Goal: Information Seeking & Learning: Check status

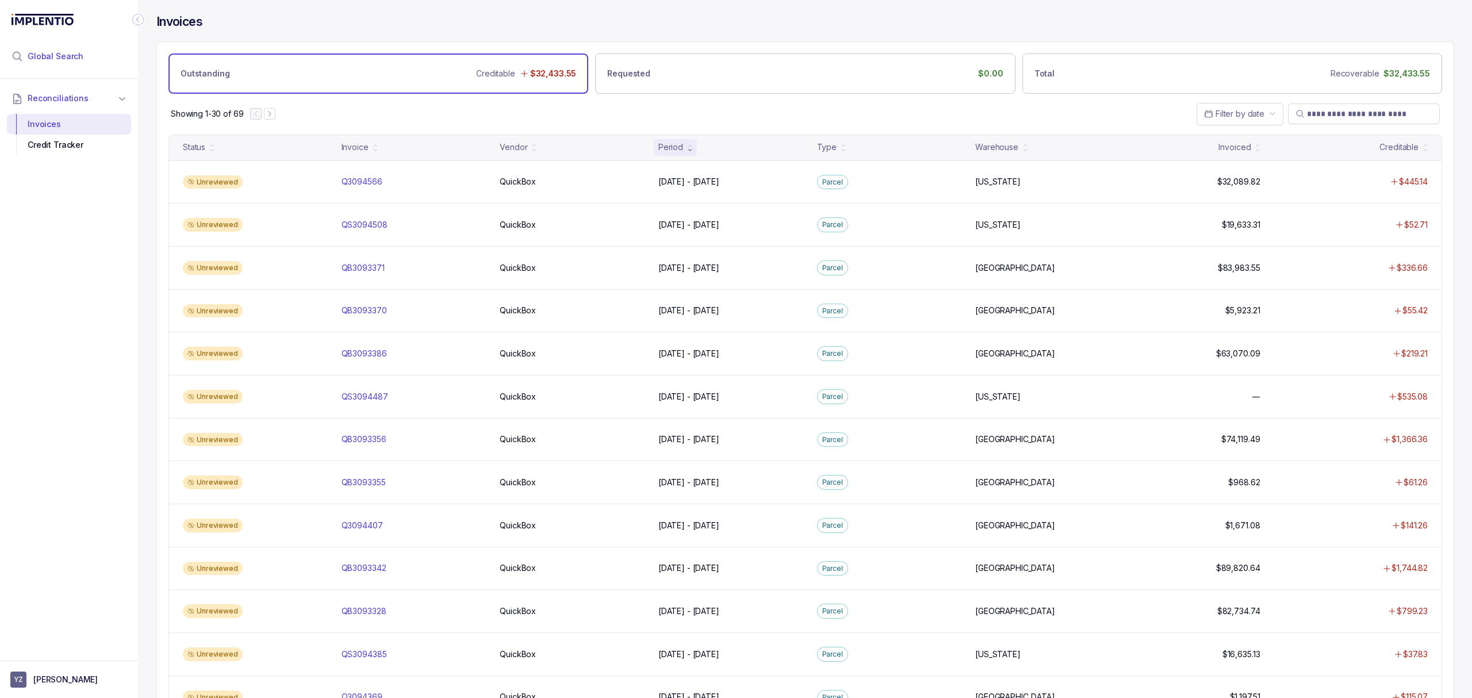
drag, startPoint x: 58, startPoint y: 53, endPoint x: 86, endPoint y: 60, distance: 28.9
click at [58, 53] on span "Global Search" at bounding box center [56, 57] width 56 height 12
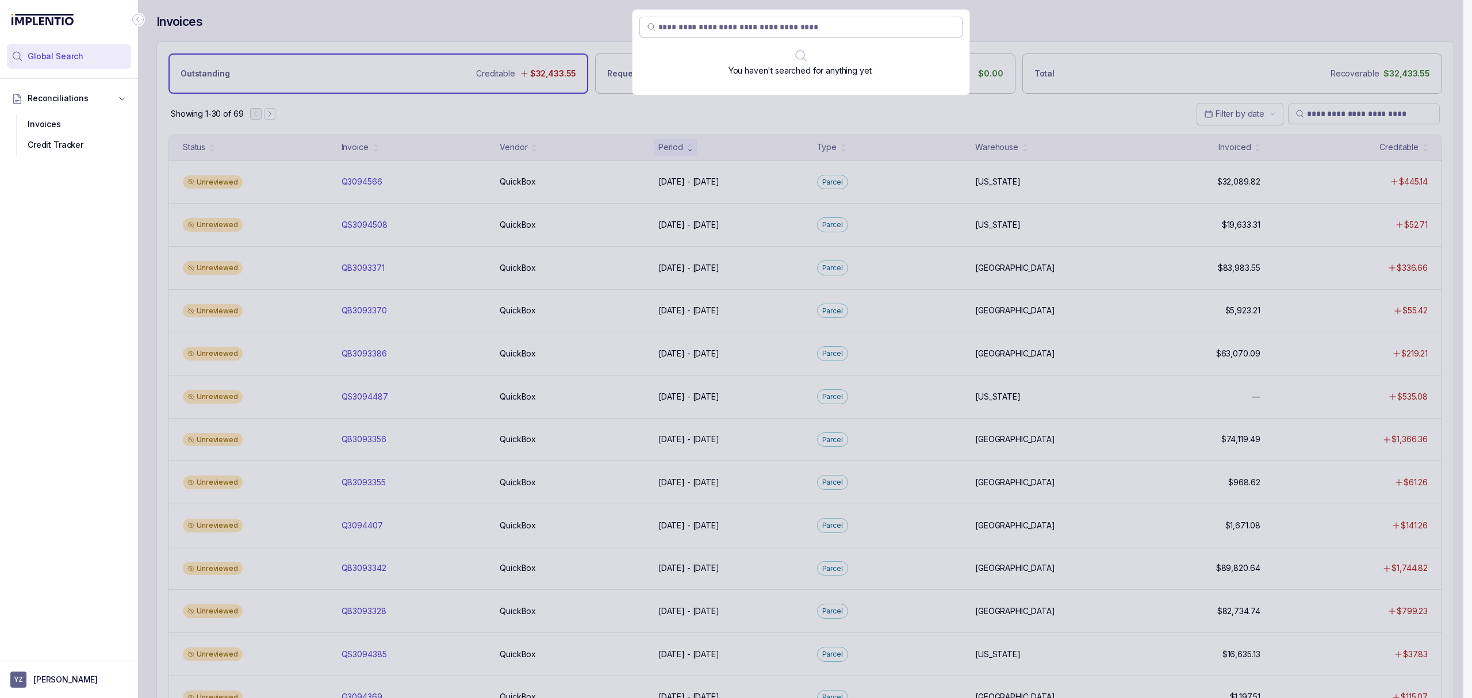
click at [689, 28] on input "search" at bounding box center [806, 27] width 297 height 12
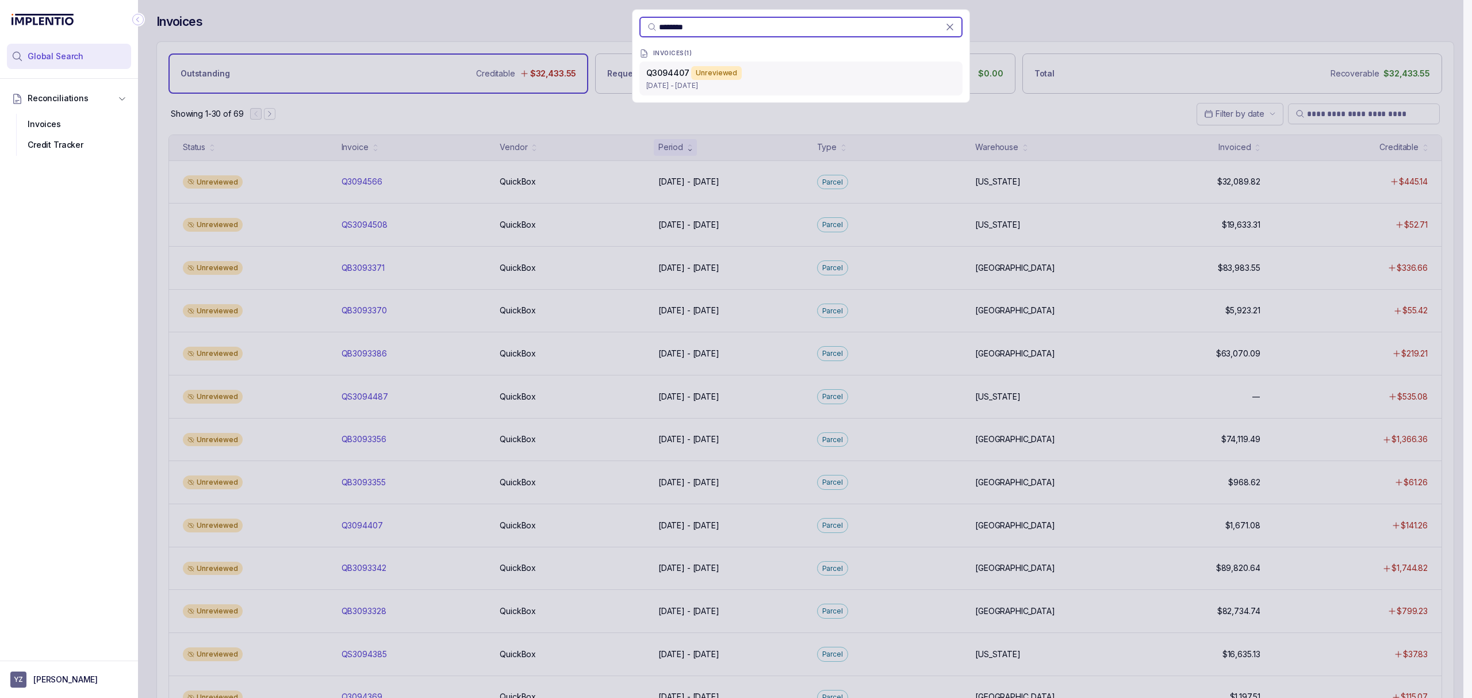
type input "********"
click at [754, 70] on div "Q3094407 Unreviewed" at bounding box center [800, 73] width 309 height 14
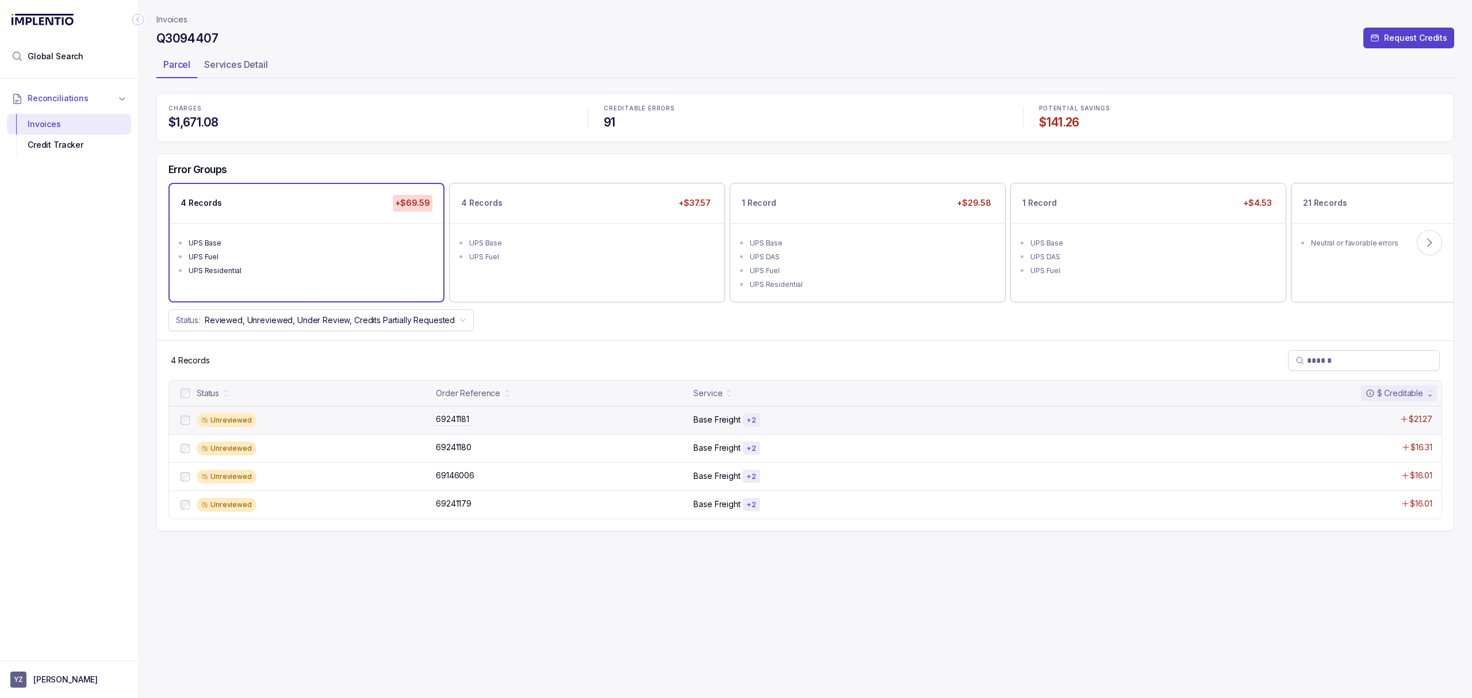
click at [460, 415] on p "69241181" at bounding box center [452, 419] width 39 height 13
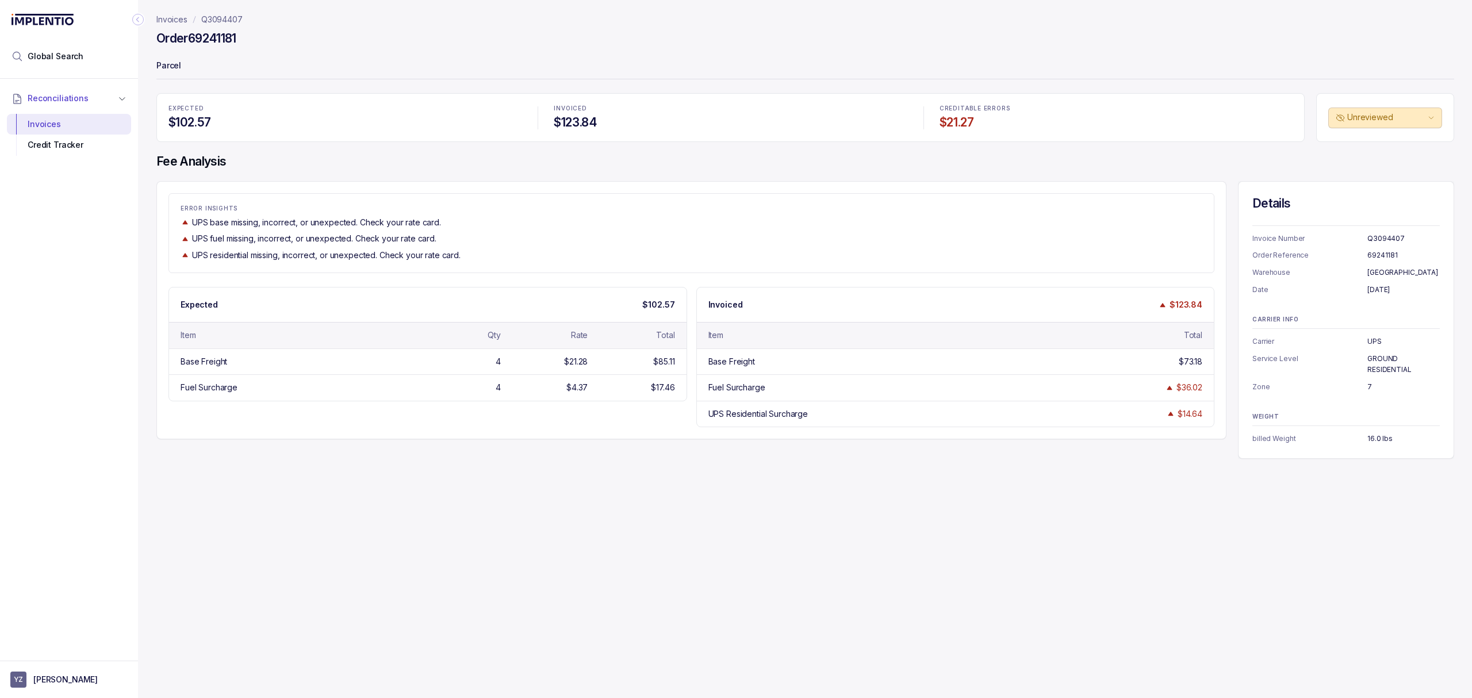
click at [1381, 242] on p "Q3094407" at bounding box center [1404, 239] width 72 height 12
copy p "Q3094407"
drag, startPoint x: 40, startPoint y: 62, endPoint x: 102, endPoint y: 65, distance: 62.2
click at [40, 62] on span "Global Search" at bounding box center [56, 57] width 56 height 12
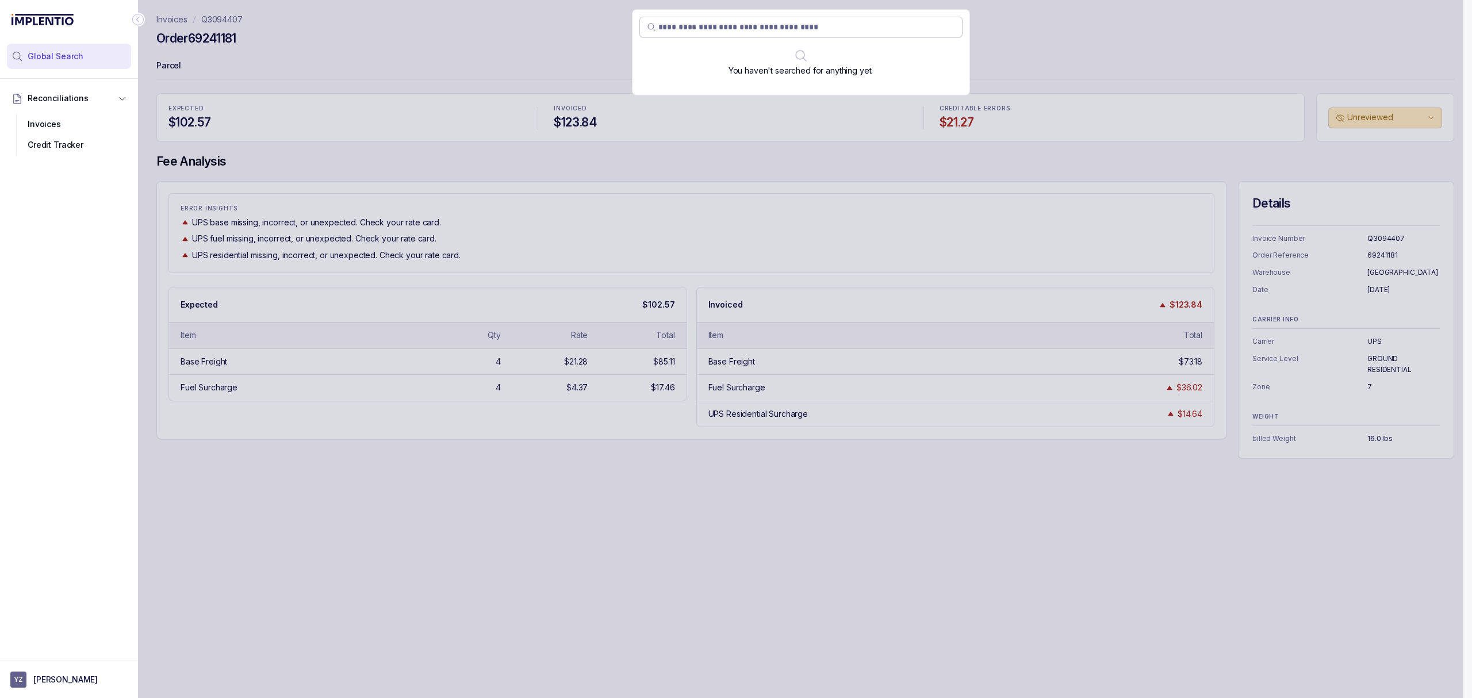
click at [704, 23] on input "search" at bounding box center [806, 27] width 297 height 12
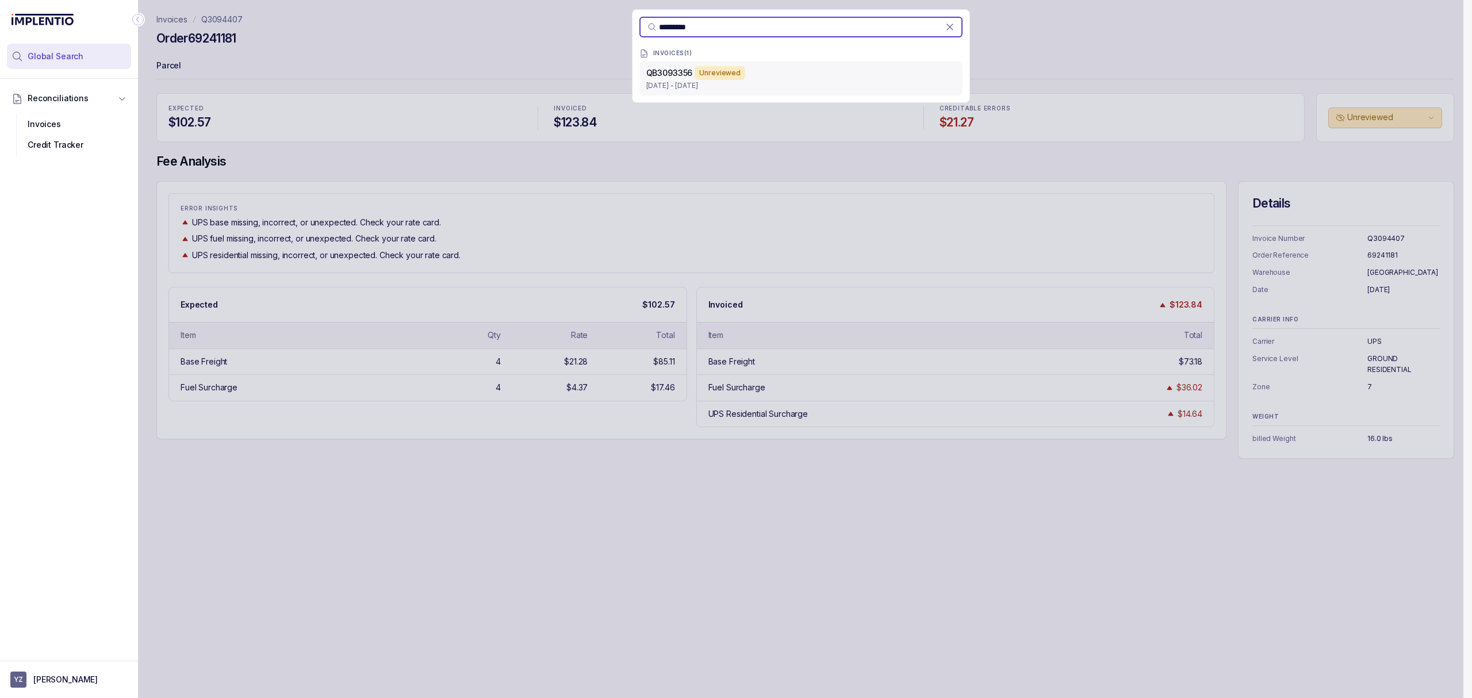
type input "*********"
click at [680, 80] on p "[DATE] - [DATE]" at bounding box center [800, 86] width 309 height 12
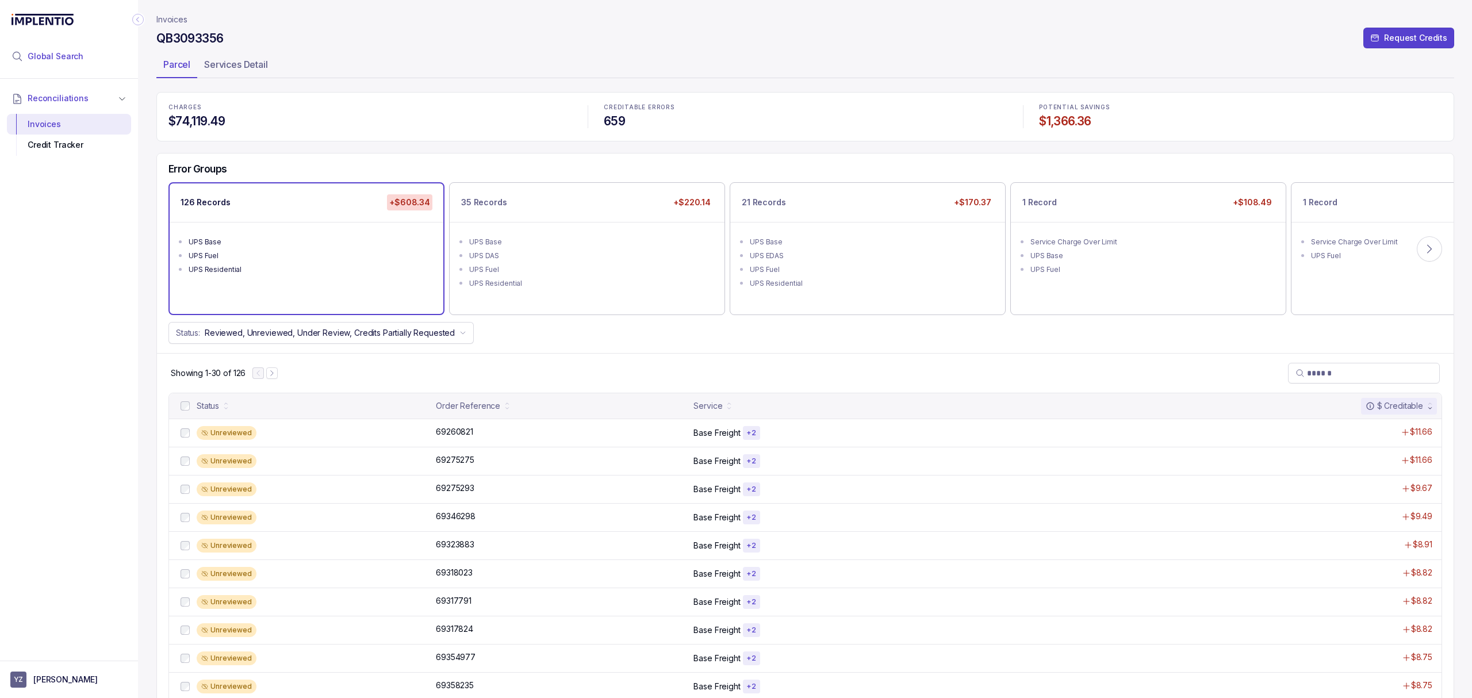
drag, startPoint x: 70, startPoint y: 51, endPoint x: 88, endPoint y: 51, distance: 18.4
click at [70, 51] on span "Global Search" at bounding box center [56, 57] width 56 height 12
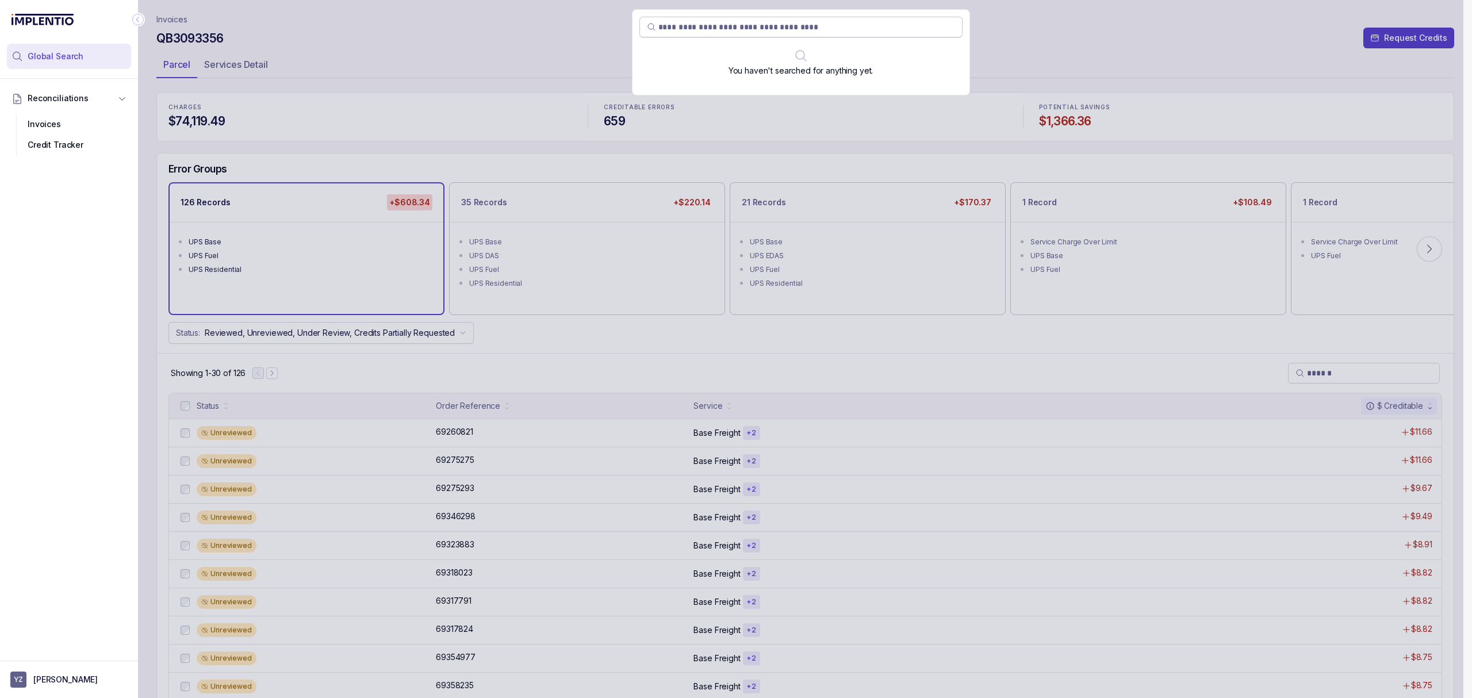
click at [726, 26] on input "search" at bounding box center [806, 27] width 297 height 12
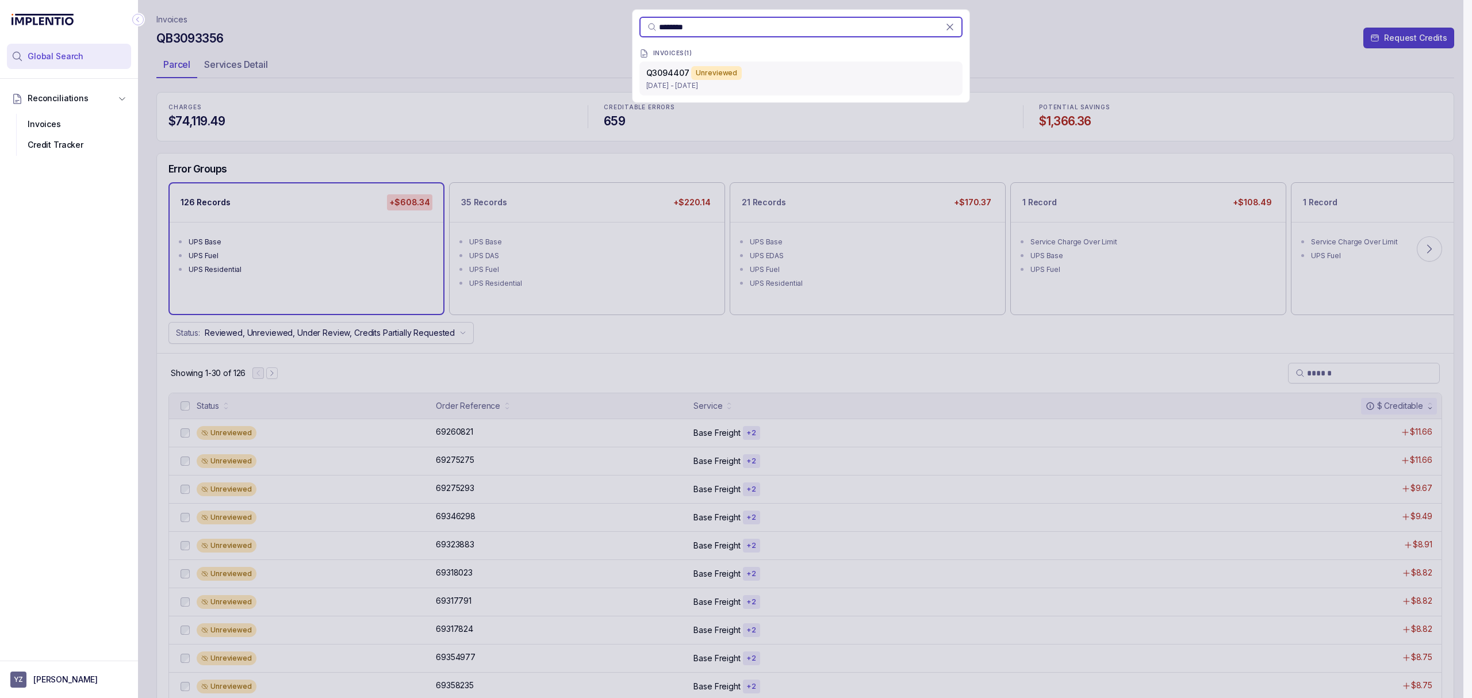
type input "********"
click at [707, 76] on div "Unreviewed" at bounding box center [716, 73] width 51 height 14
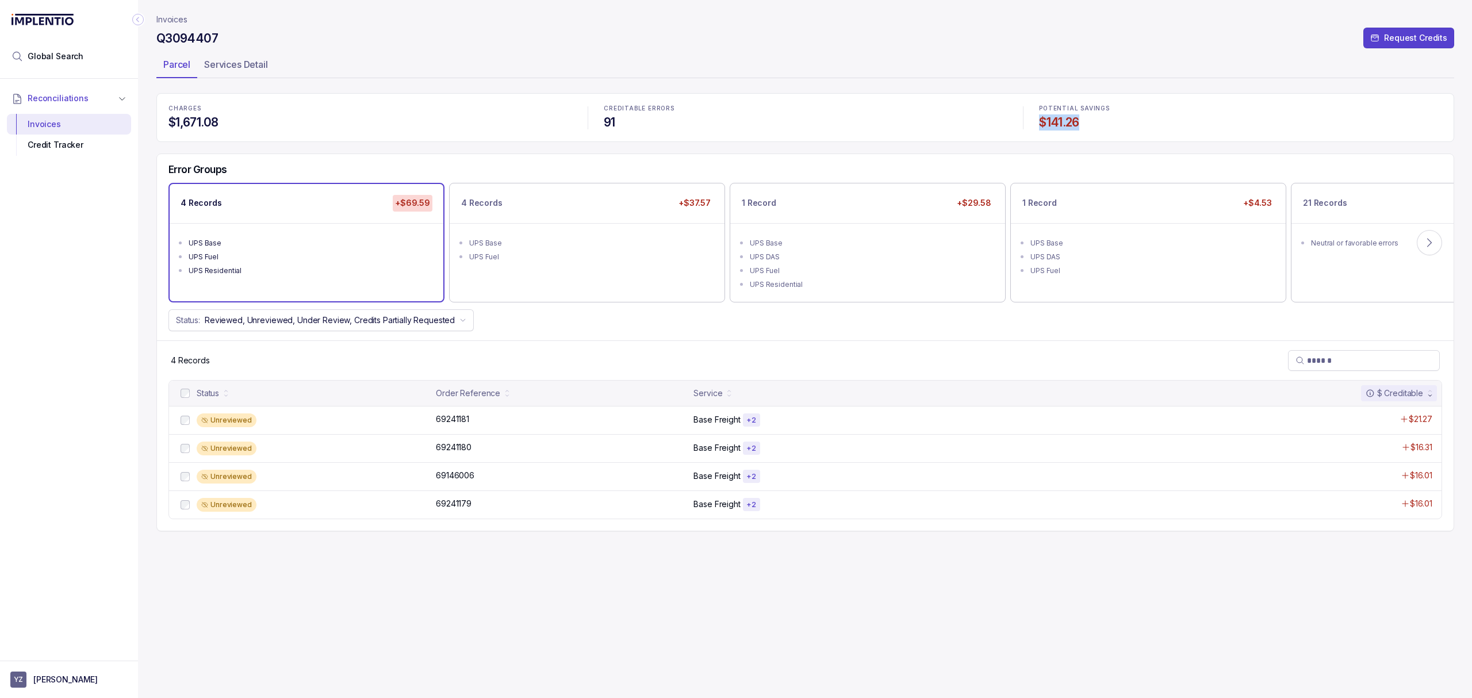
drag, startPoint x: 1097, startPoint y: 116, endPoint x: 1033, endPoint y: 122, distance: 64.1
click at [1033, 122] on div "POTENTIAL SAVINGS $141.26" at bounding box center [1240, 117] width 417 height 39
copy h4 "$141.26"
click at [549, 265] on ul "UPS Base UPS Fuel" at bounding box center [587, 248] width 274 height 51
click at [193, 258] on div "UPS Fuel" at bounding box center [310, 257] width 243 height 12
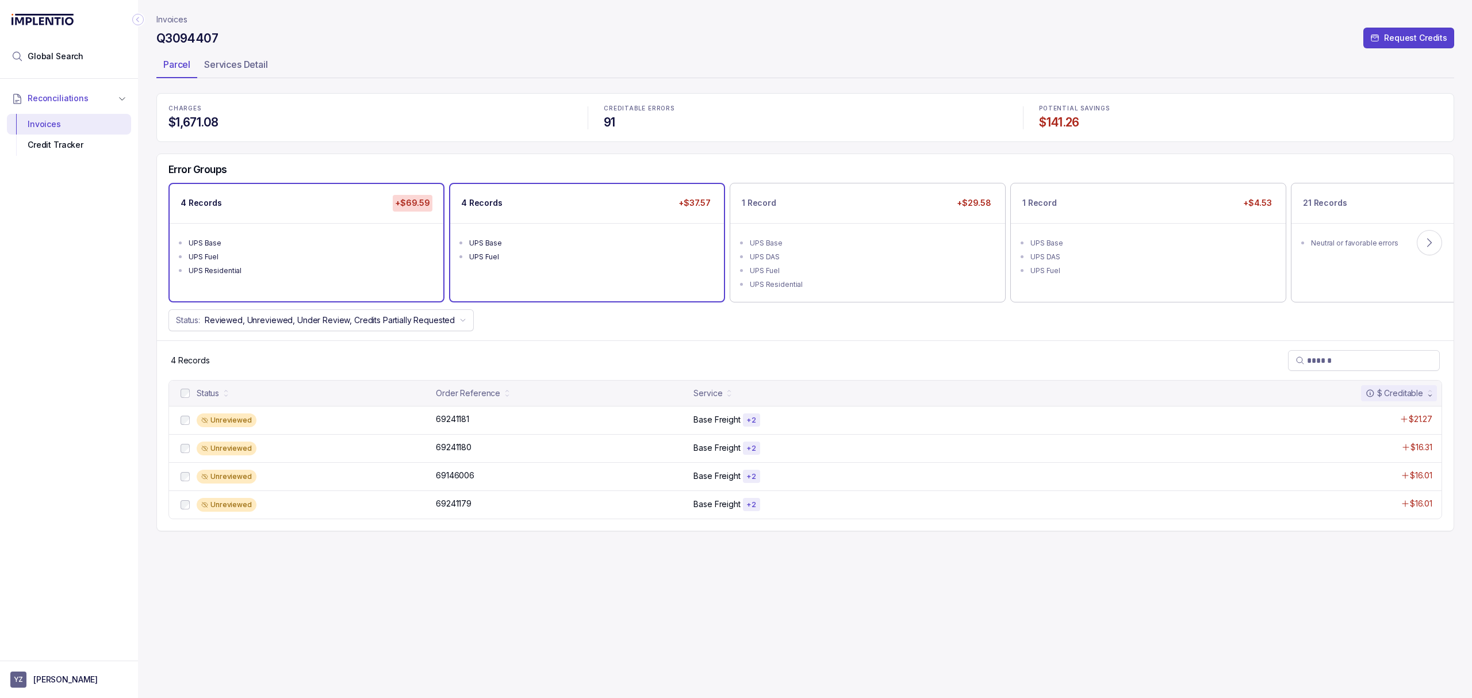
click at [562, 254] on div "UPS Fuel" at bounding box center [590, 257] width 243 height 12
click at [863, 255] on div "UPS DAS" at bounding box center [871, 257] width 243 height 12
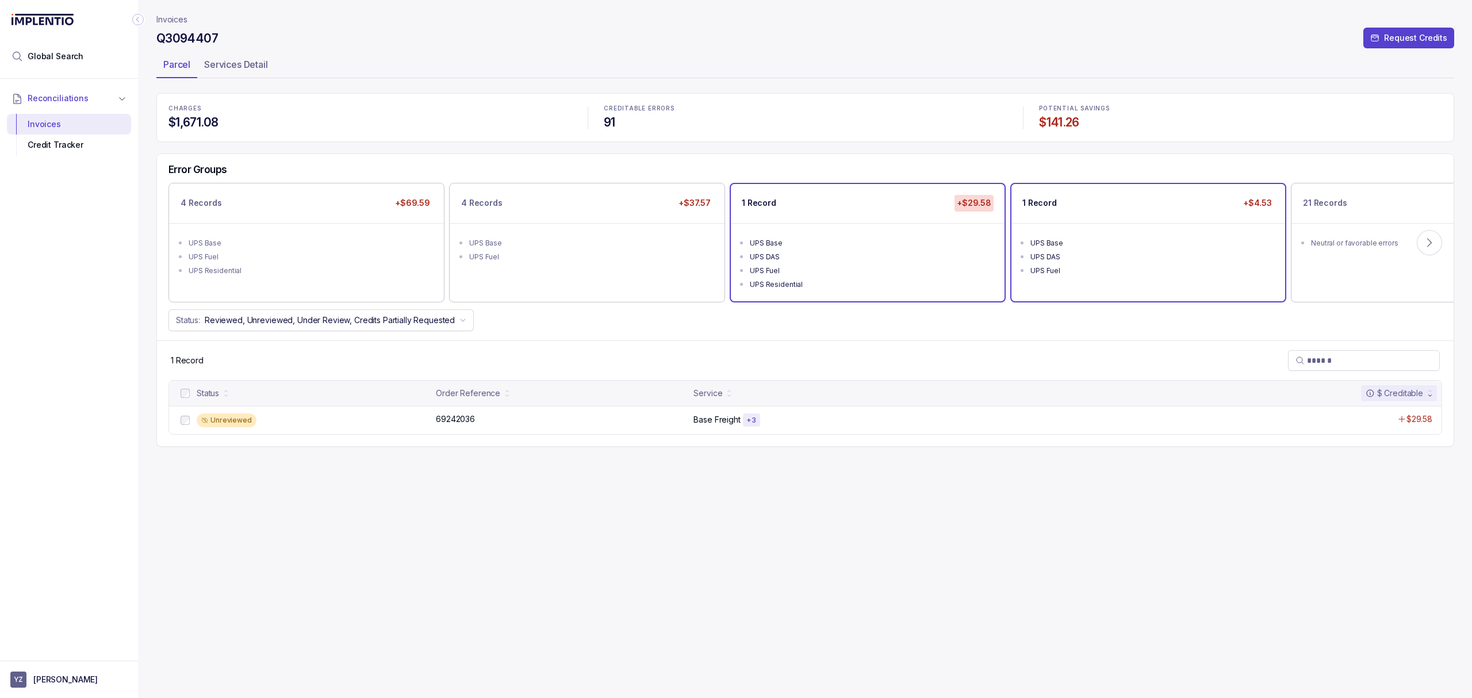
click at [1079, 270] on div "UPS Fuel" at bounding box center [1152, 271] width 243 height 12
drag, startPoint x: 67, startPoint y: 48, endPoint x: 81, endPoint y: 49, distance: 13.2
click at [67, 48] on li "Global Search" at bounding box center [69, 56] width 124 height 25
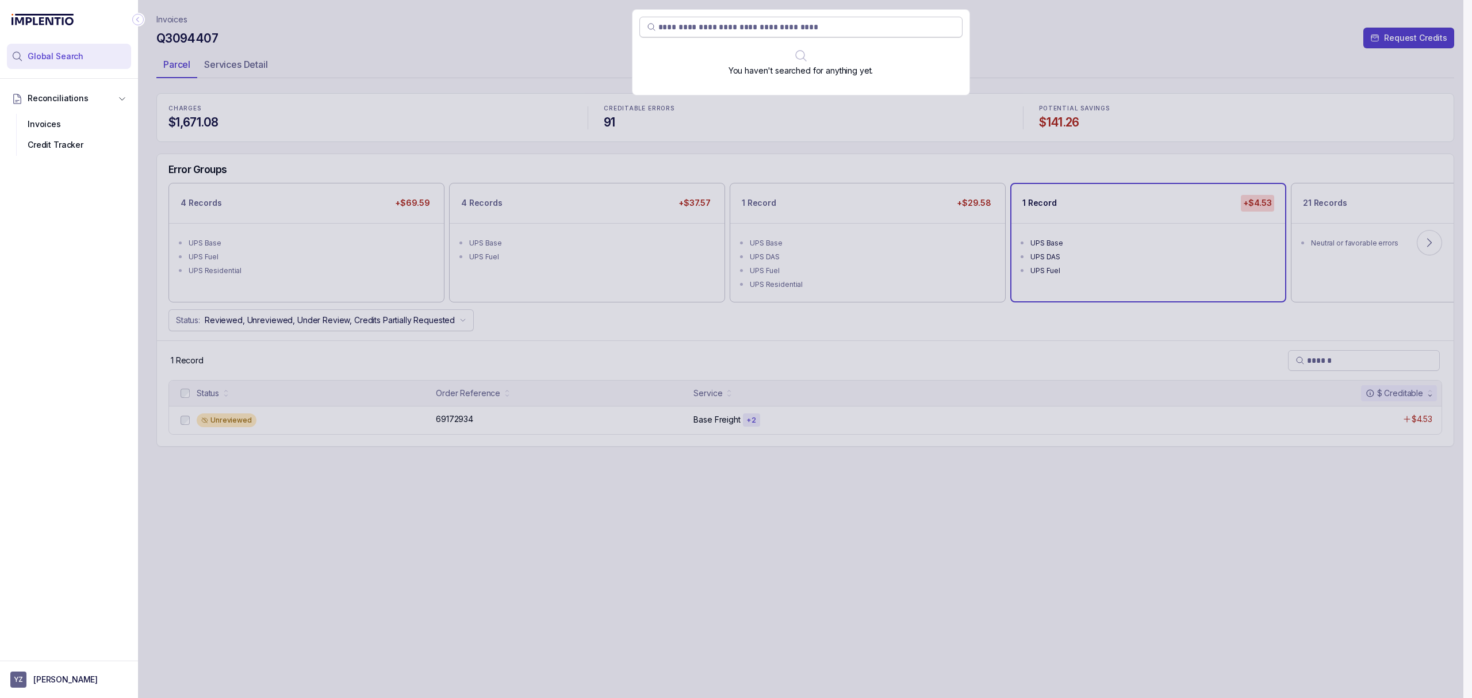
click at [667, 24] on input "search" at bounding box center [806, 27] width 297 height 12
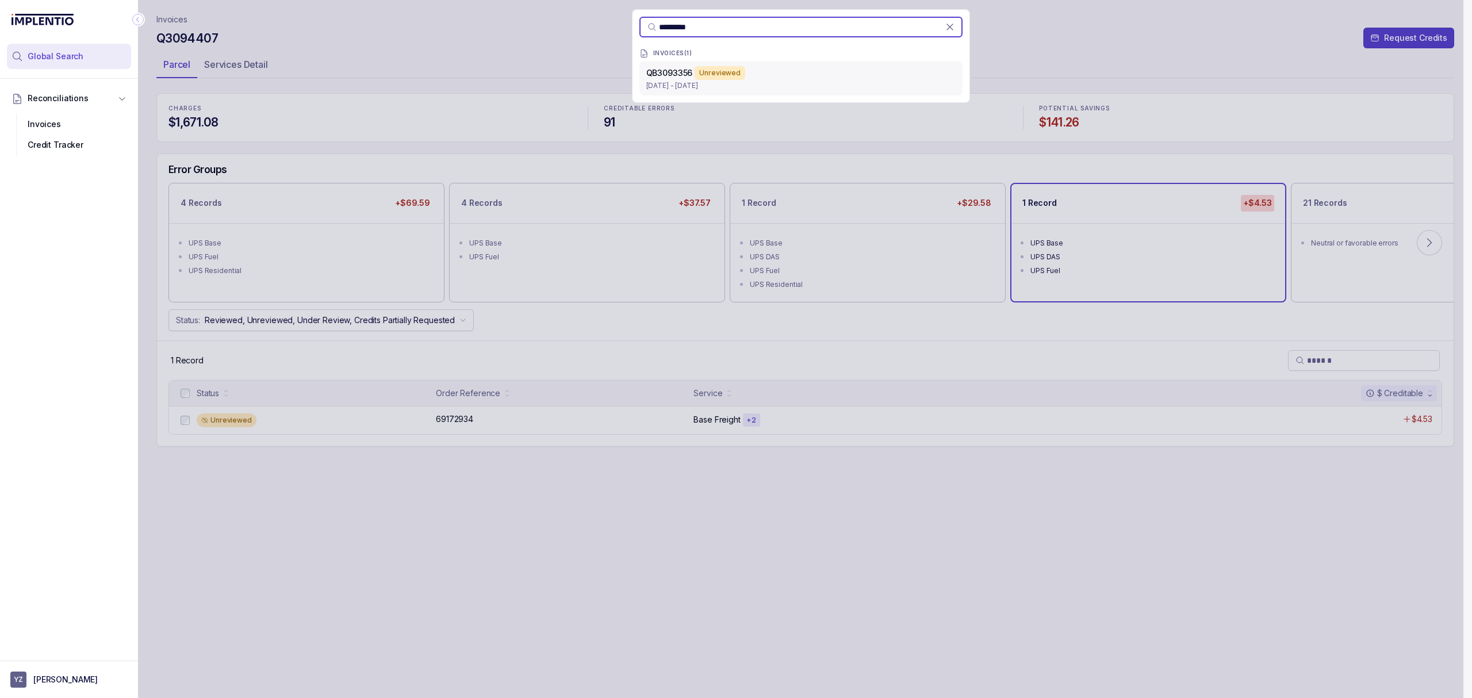
type input "*********"
click at [684, 82] on p "[DATE] - [DATE]" at bounding box center [800, 86] width 309 height 12
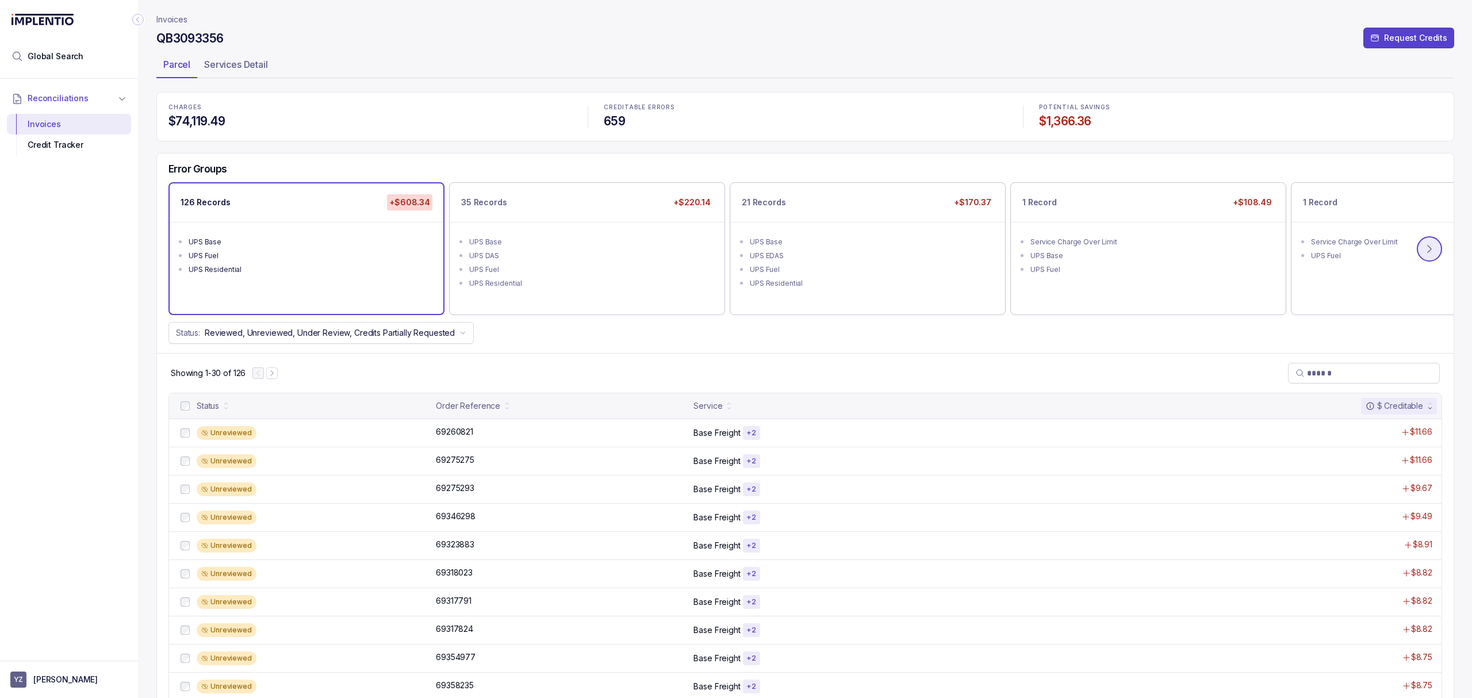
click at [1425, 250] on icon at bounding box center [1430, 249] width 12 height 12
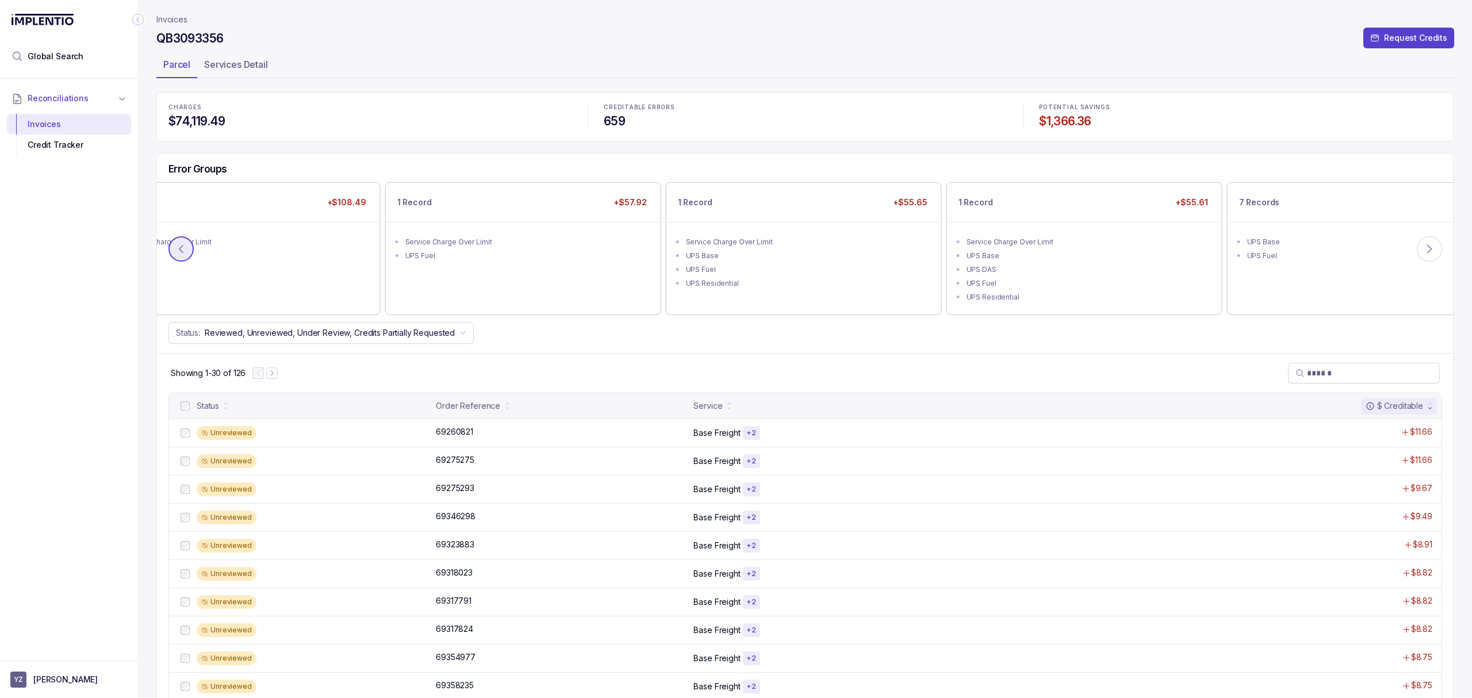
click at [182, 249] on icon at bounding box center [181, 249] width 12 height 12
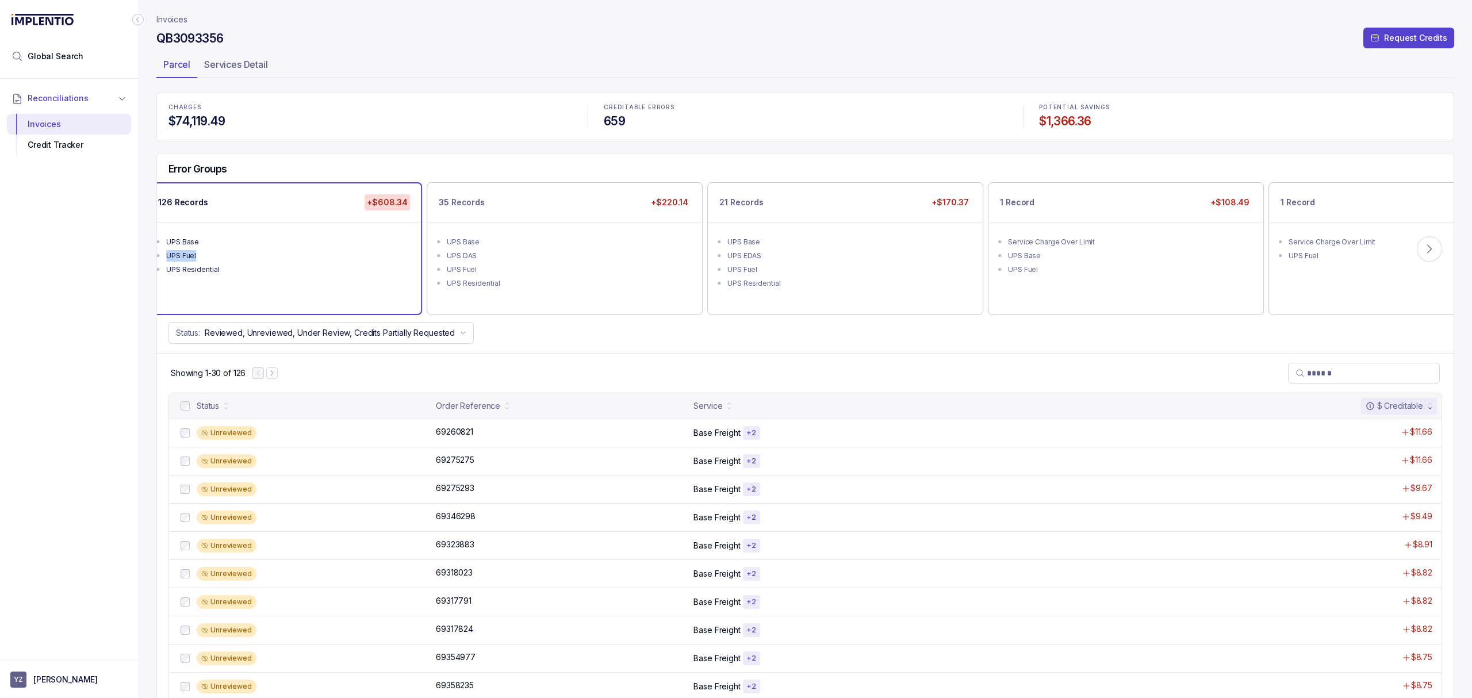
click at [182, 249] on li "UPS Fuel" at bounding box center [292, 255] width 252 height 14
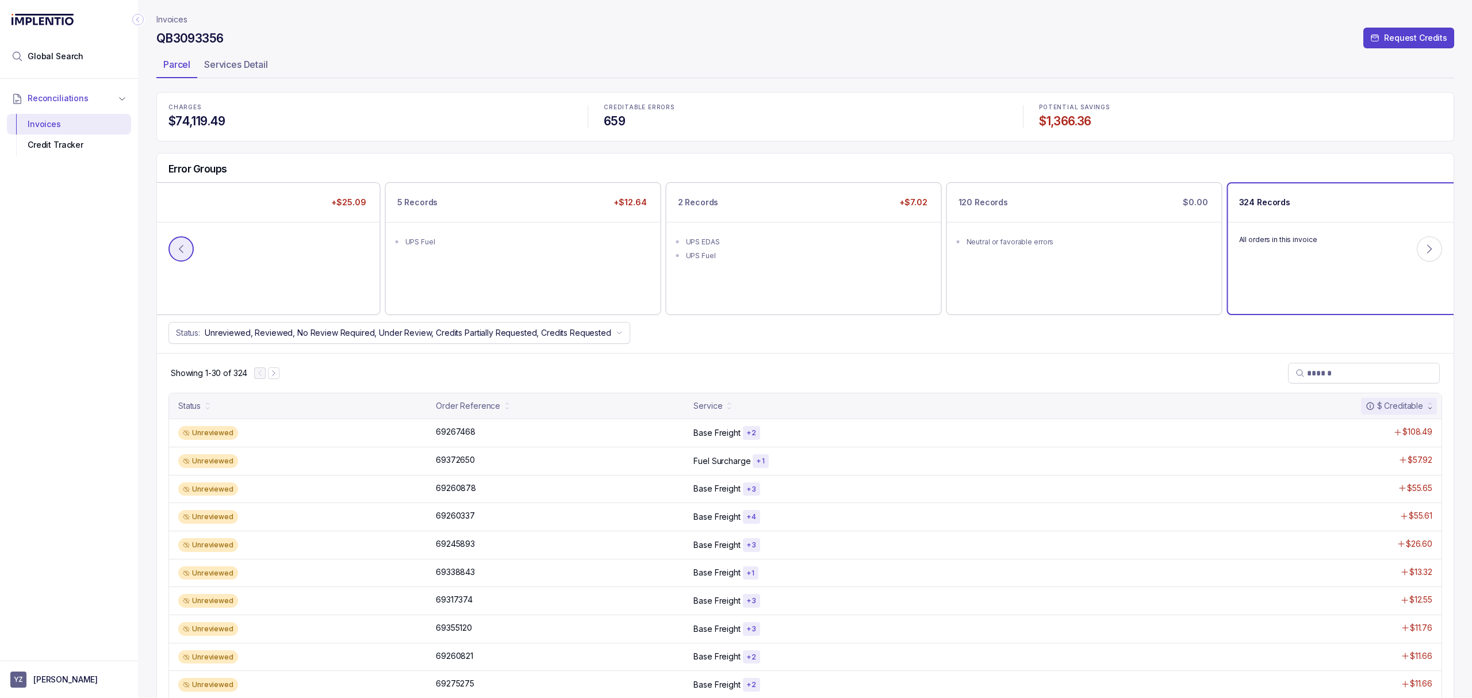
click at [181, 252] on icon at bounding box center [181, 249] width 12 height 12
click at [296, 269] on div "UPS Fuel" at bounding box center [246, 270] width 243 height 12
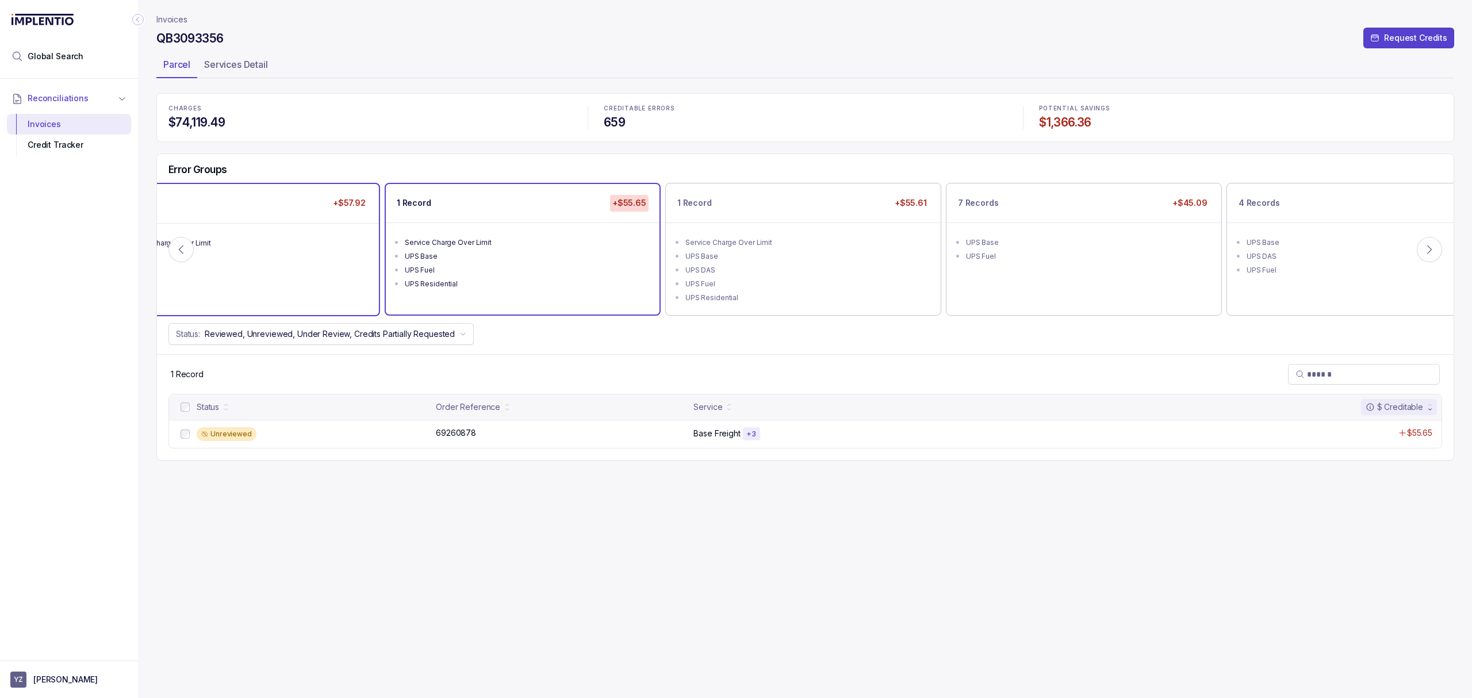
click at [302, 279] on div "1 Record +$57.92 Service Charge Over Limit UPS Fuel" at bounding box center [242, 249] width 274 height 131
click at [274, 277] on ul "Service Charge Over Limit UPS Base UPS Fuel" at bounding box center [239, 255] width 274 height 64
click at [178, 252] on icon at bounding box center [181, 250] width 12 height 12
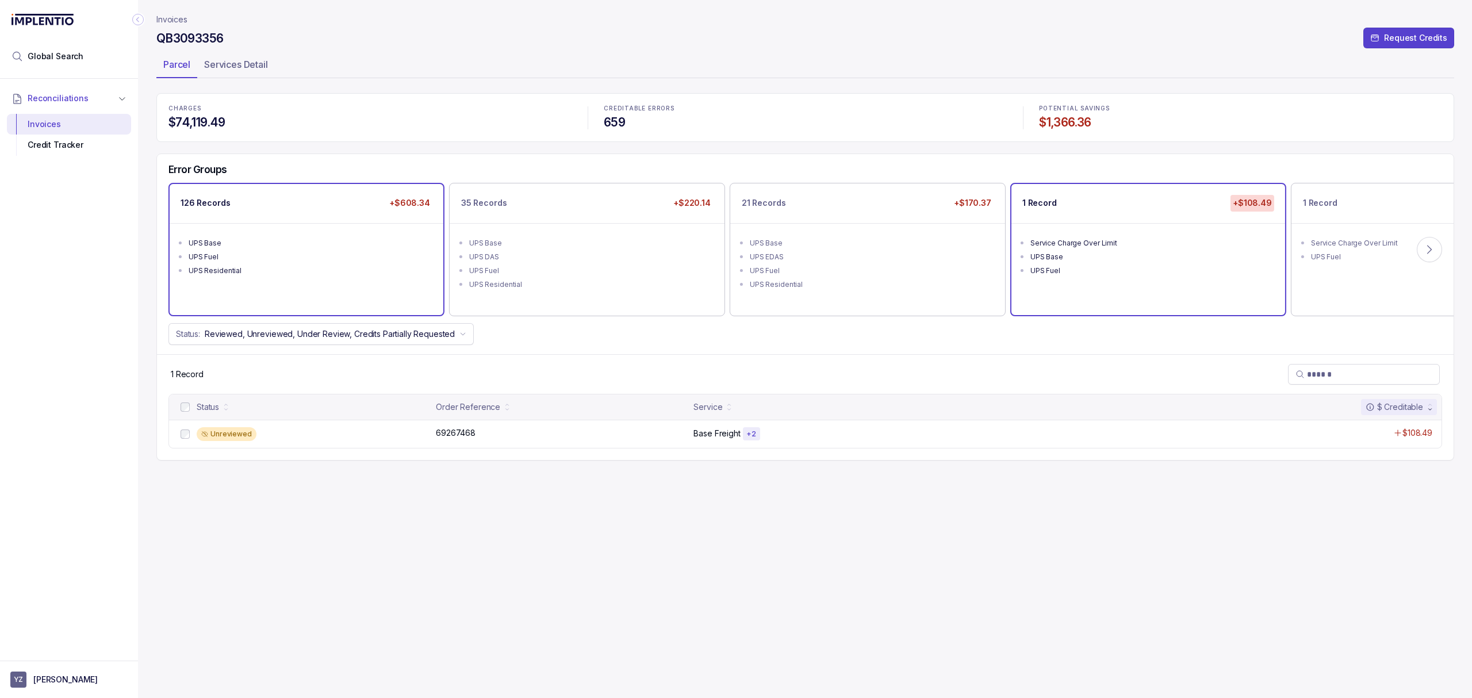
click at [239, 258] on div "UPS Fuel" at bounding box center [310, 257] width 243 height 12
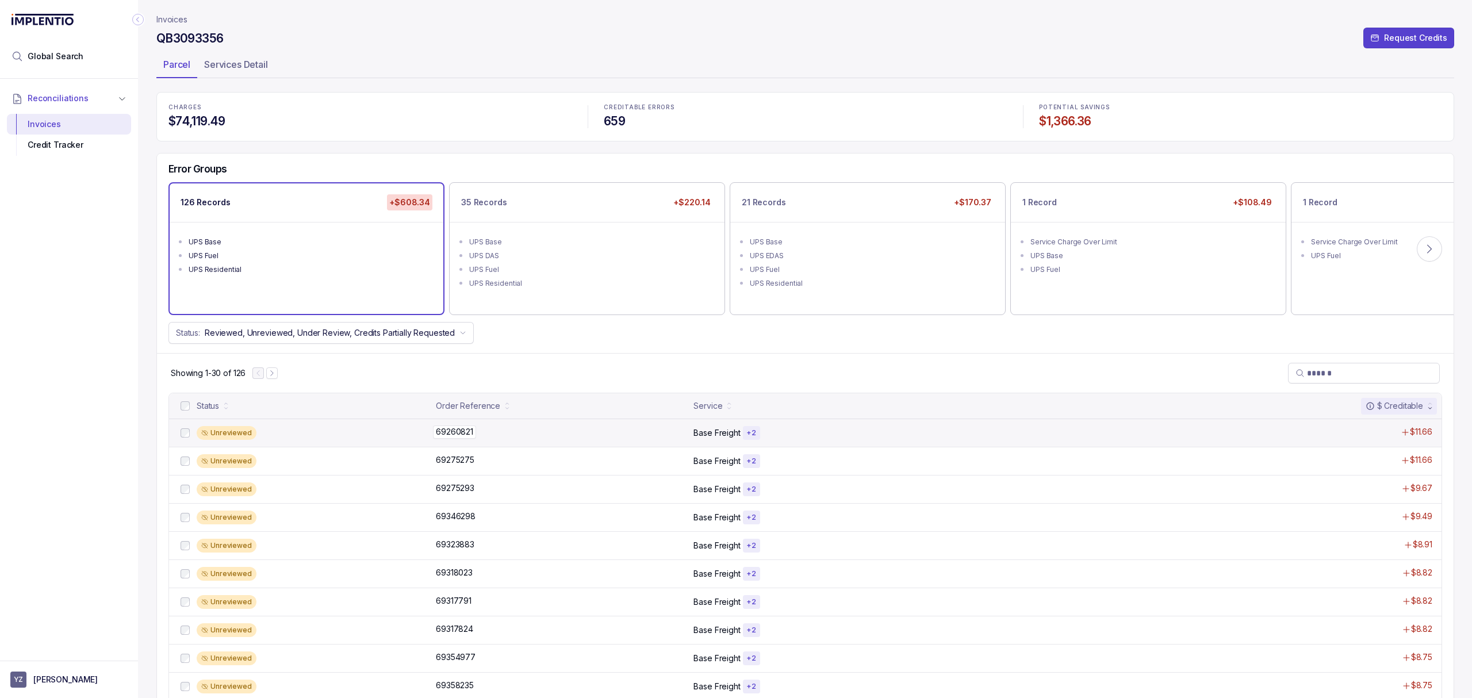
click at [449, 433] on p "69260821" at bounding box center [454, 432] width 43 height 13
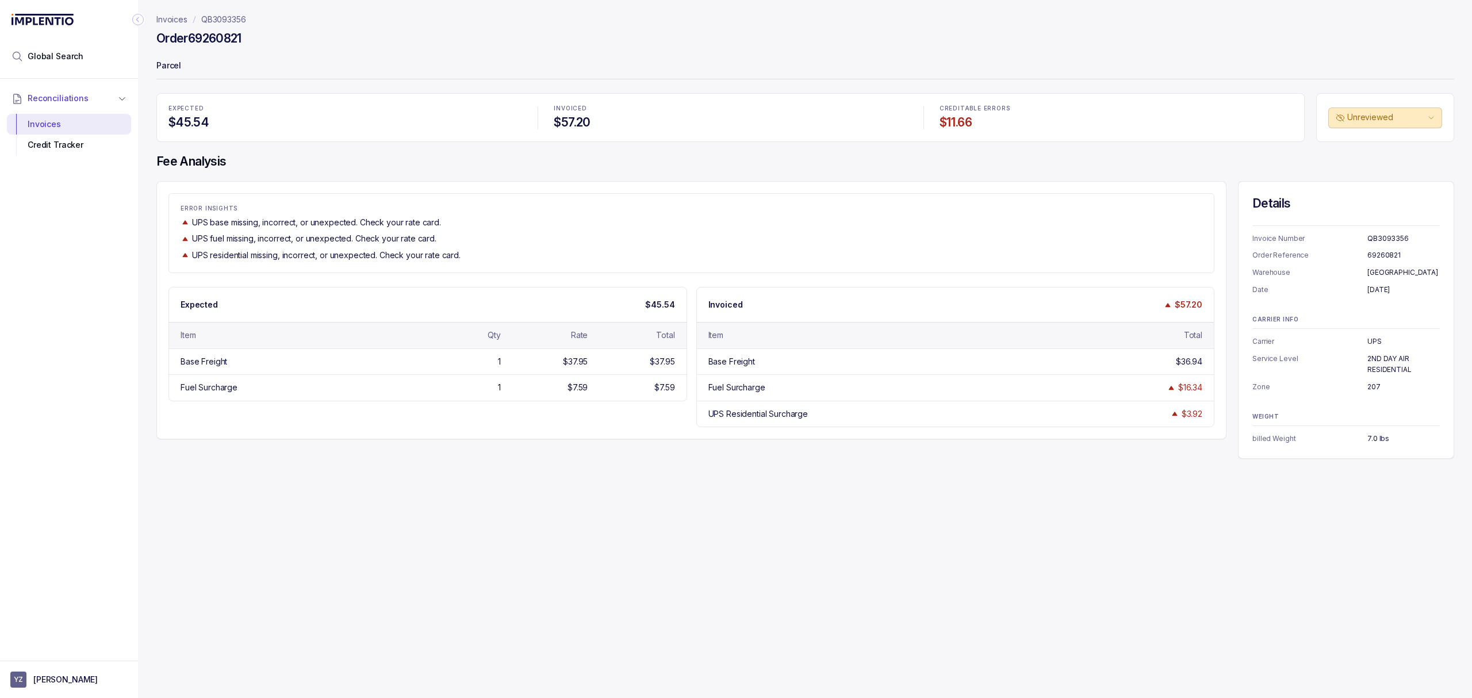
click at [225, 15] on p "QB3093356" at bounding box center [223, 20] width 45 height 12
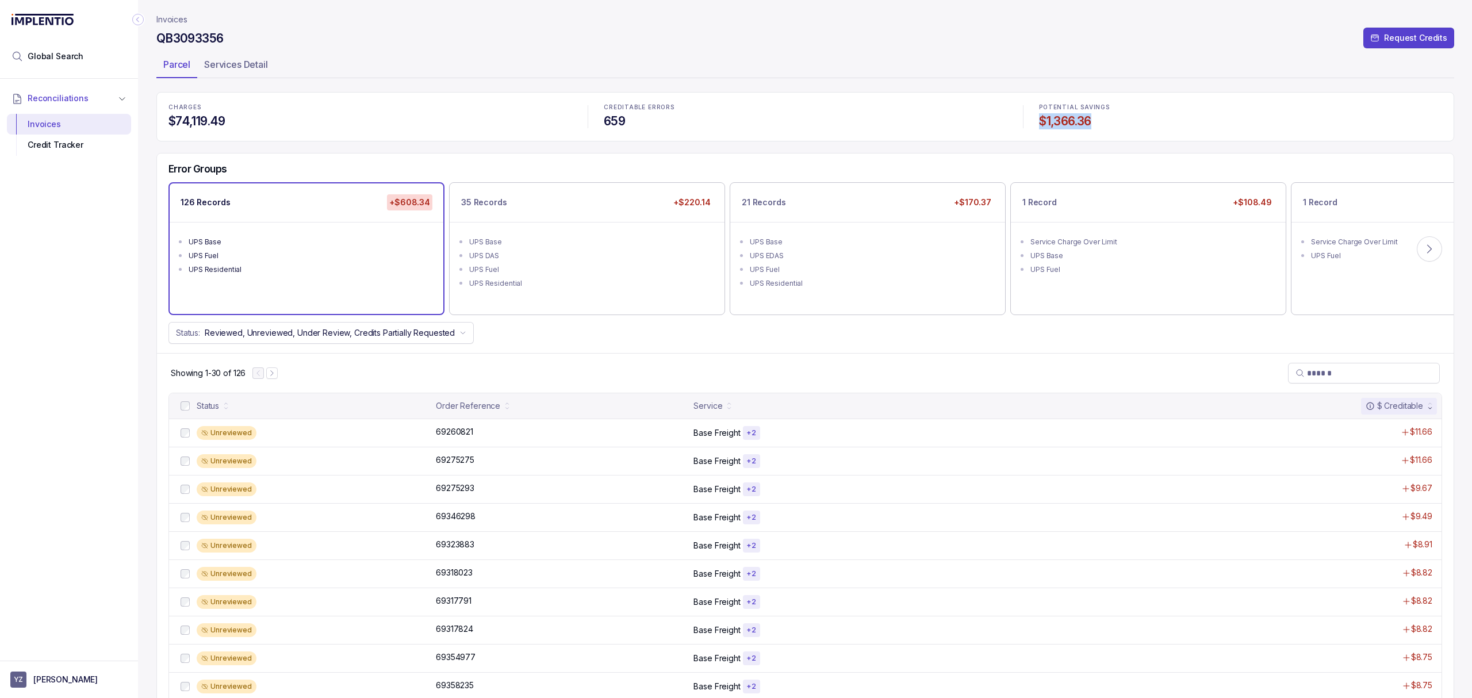
drag, startPoint x: 1102, startPoint y: 125, endPoint x: 1039, endPoint y: 129, distance: 63.9
click at [1039, 129] on h4 "$1,366.36" at bounding box center [1240, 121] width 403 height 16
copy h4 "$1,366.36"
click at [210, 33] on h4 "QB3093356" at bounding box center [189, 38] width 67 height 16
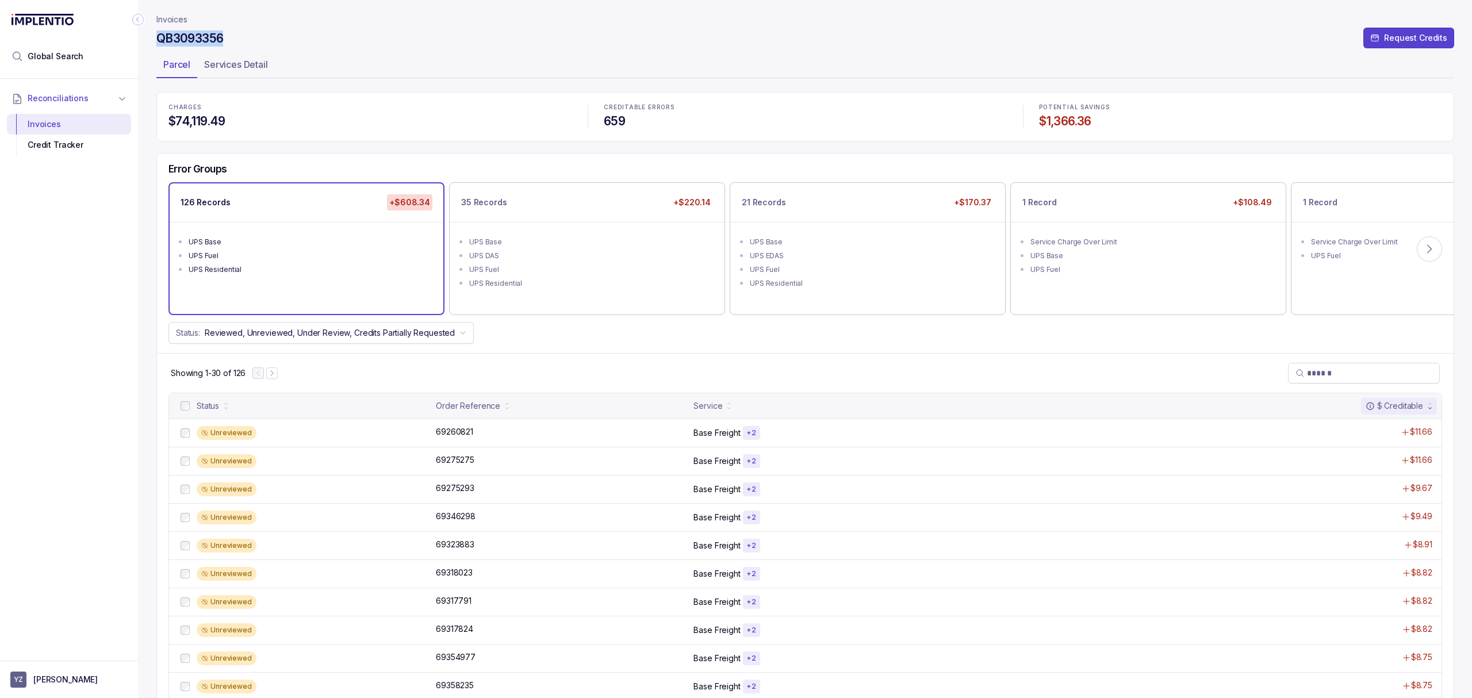
copy h4 "QB3093356"
click at [450, 434] on p "69260821" at bounding box center [454, 432] width 43 height 13
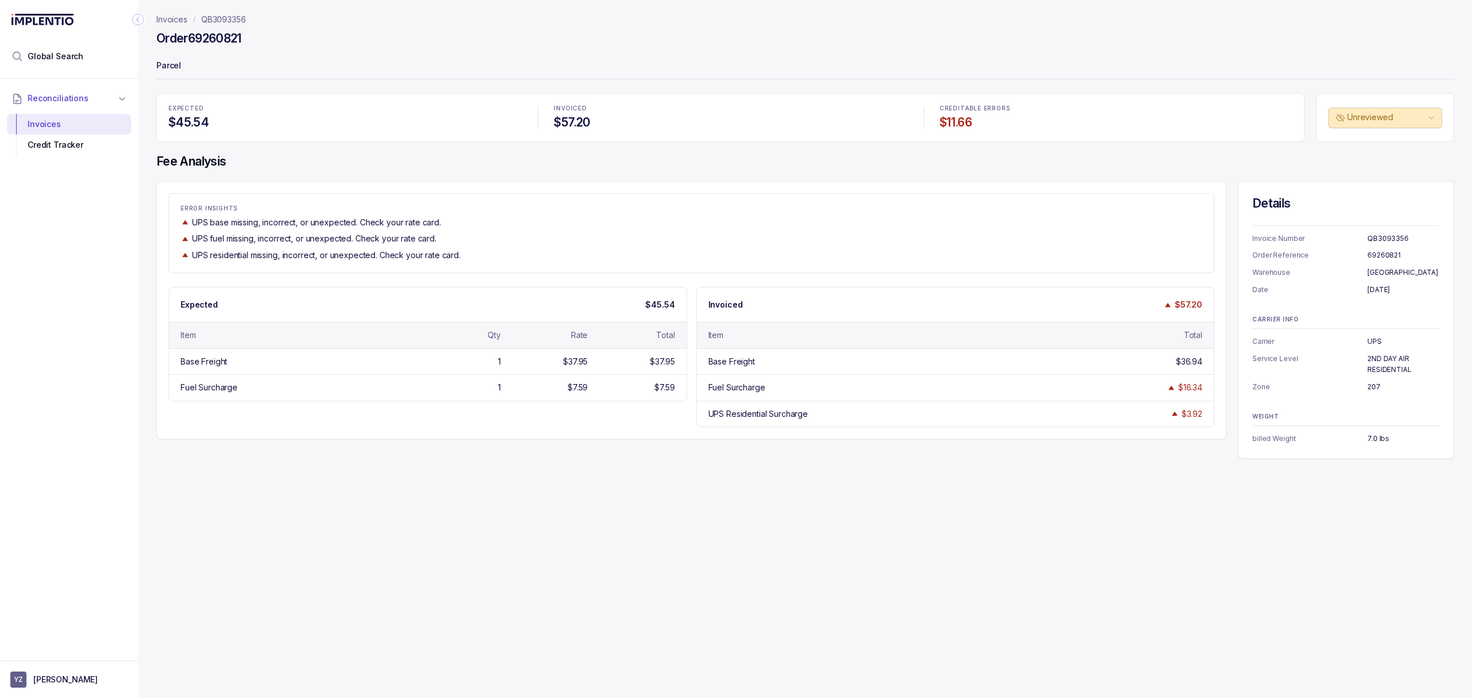
click at [227, 42] on h4 "Order 69260821" at bounding box center [198, 38] width 85 height 16
copy h4 "69260821"
click at [1369, 291] on p "[DATE]" at bounding box center [1404, 290] width 72 height 12
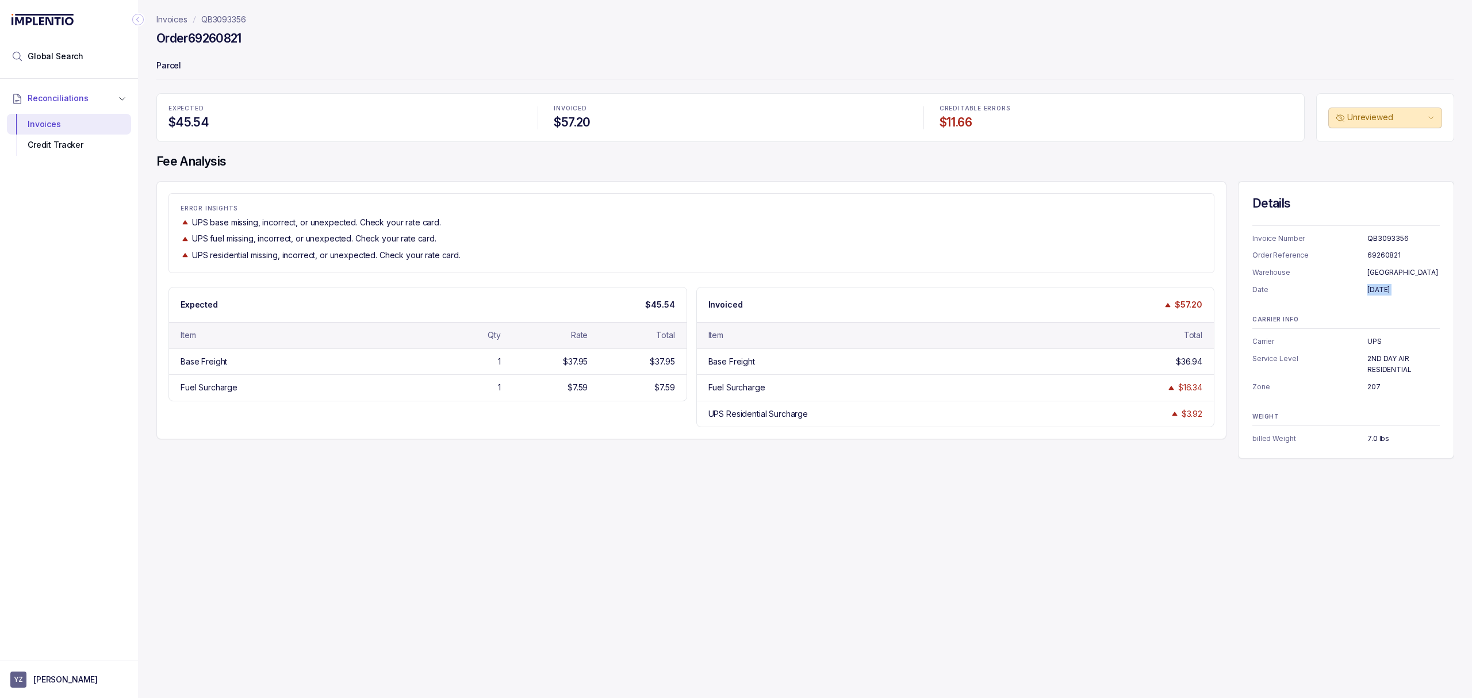
click at [1369, 291] on p "[DATE]" at bounding box center [1404, 290] width 72 height 12
copy p "[DATE]"
click at [1374, 343] on p "UPS" at bounding box center [1404, 342] width 72 height 12
copy p "UPS"
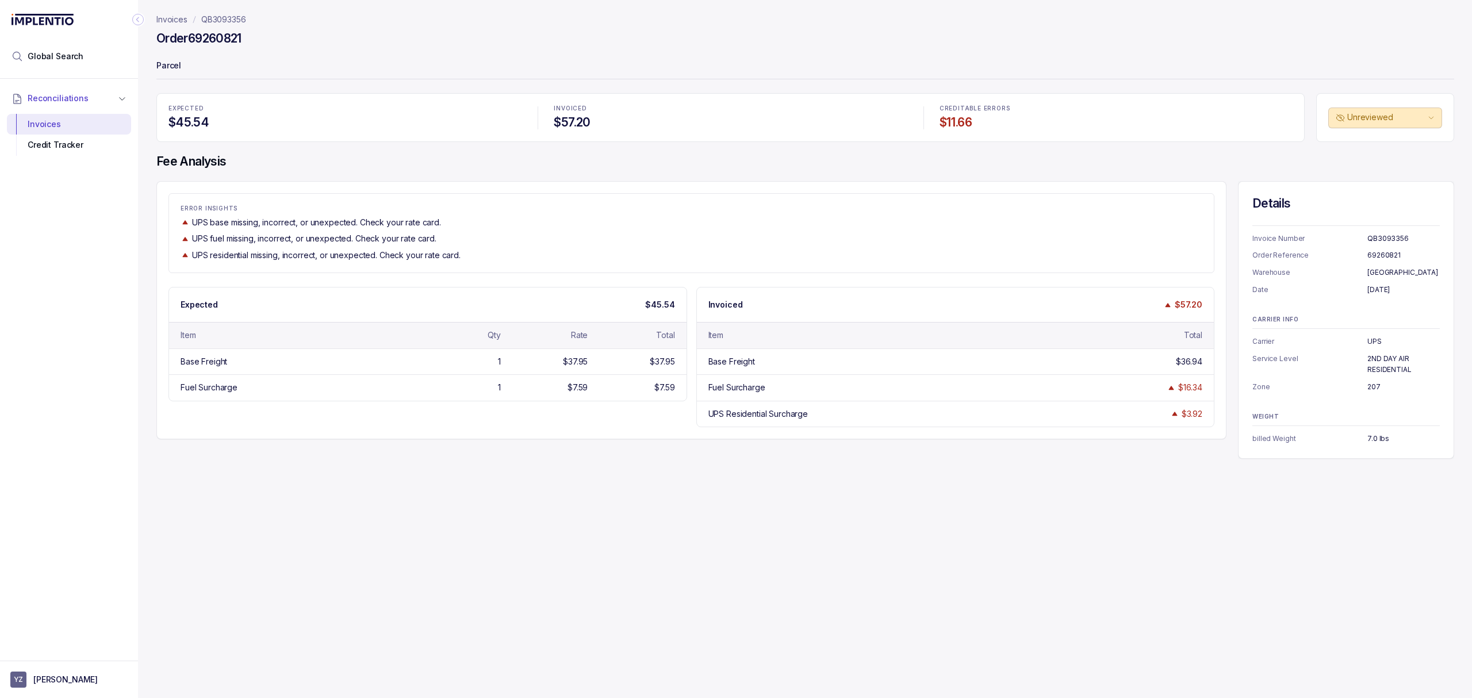
click at [1368, 274] on p "[GEOGRAPHIC_DATA]" at bounding box center [1404, 273] width 72 height 12
copy p "[GEOGRAPHIC_DATA]"
click at [1372, 290] on p "[DATE]" at bounding box center [1404, 290] width 72 height 12
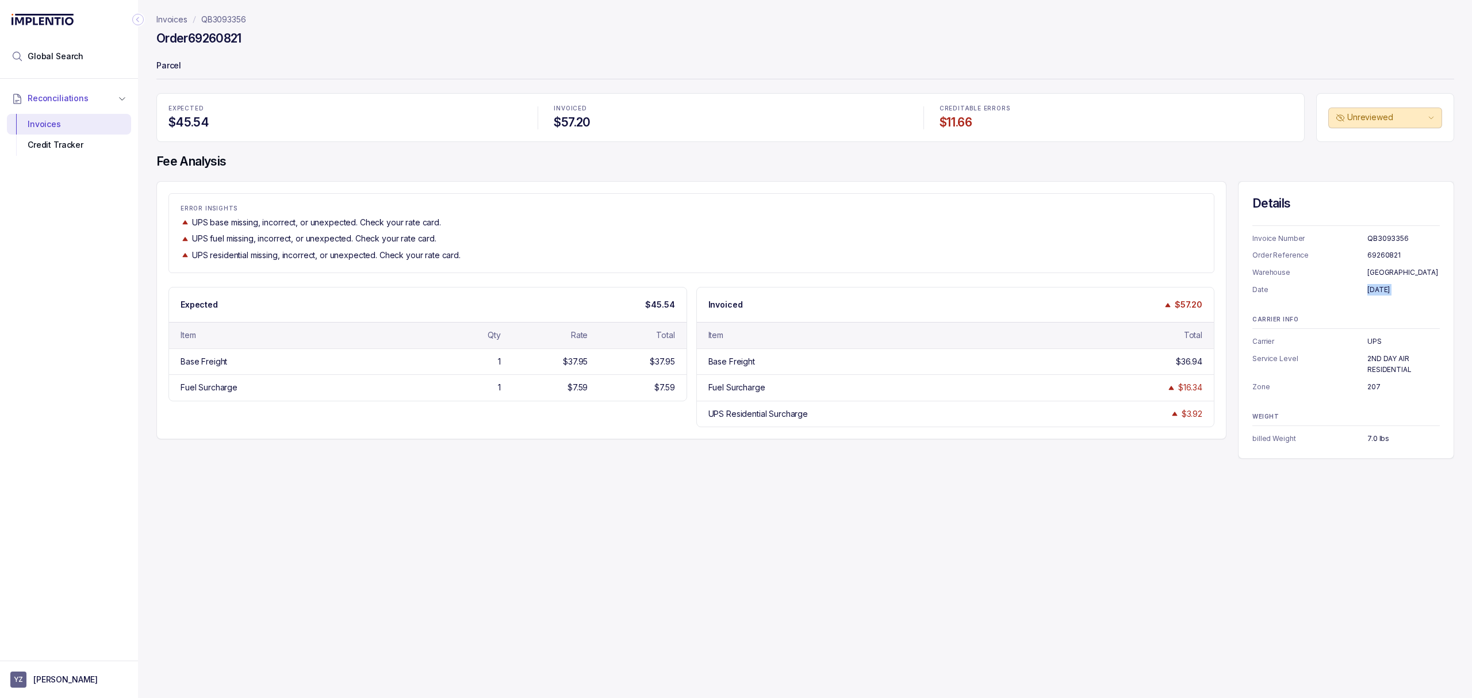
click at [1372, 290] on p "[DATE]" at bounding box center [1404, 290] width 72 height 12
copy p "[DATE]"
click at [1368, 340] on p "UPS" at bounding box center [1404, 342] width 72 height 12
copy p "UPS"
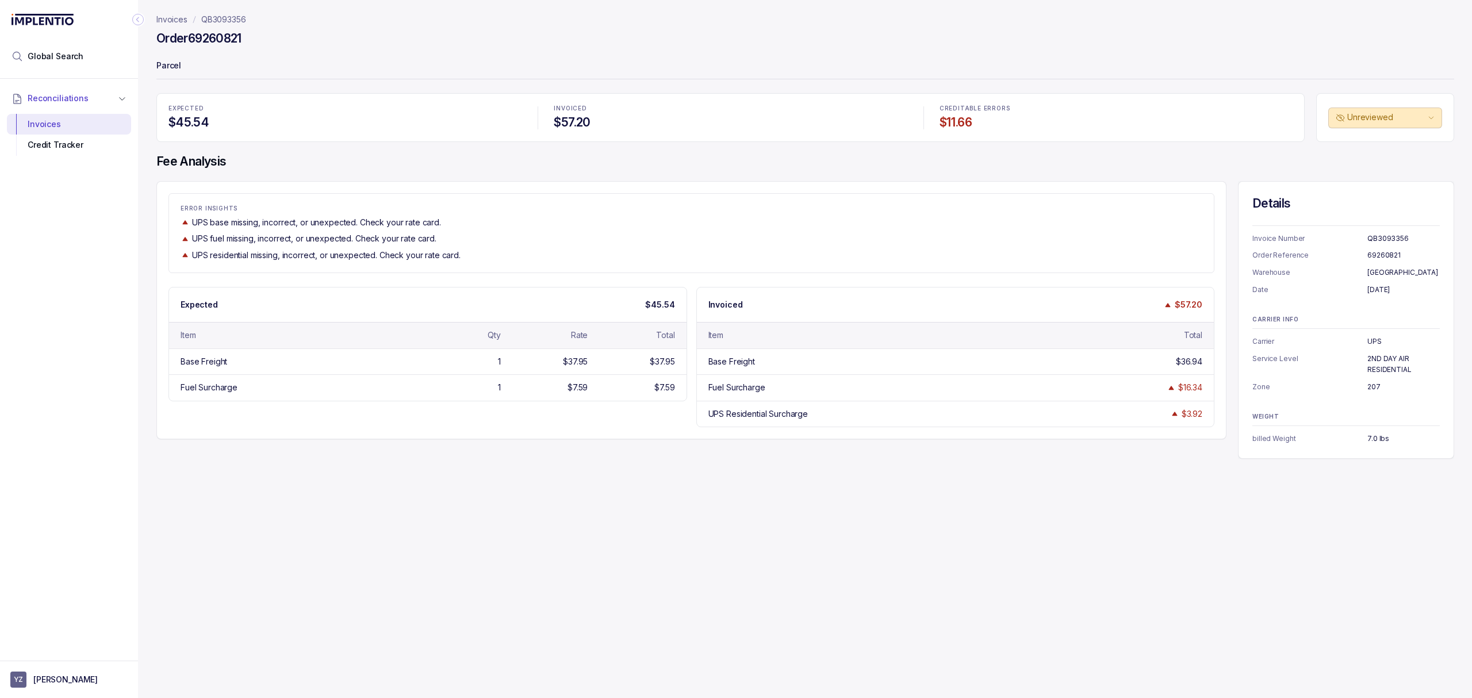
click at [1380, 361] on p "2ND DAY AIR RESIDENTIAL" at bounding box center [1404, 364] width 72 height 22
click at [1372, 389] on p "207" at bounding box center [1404, 387] width 72 height 12
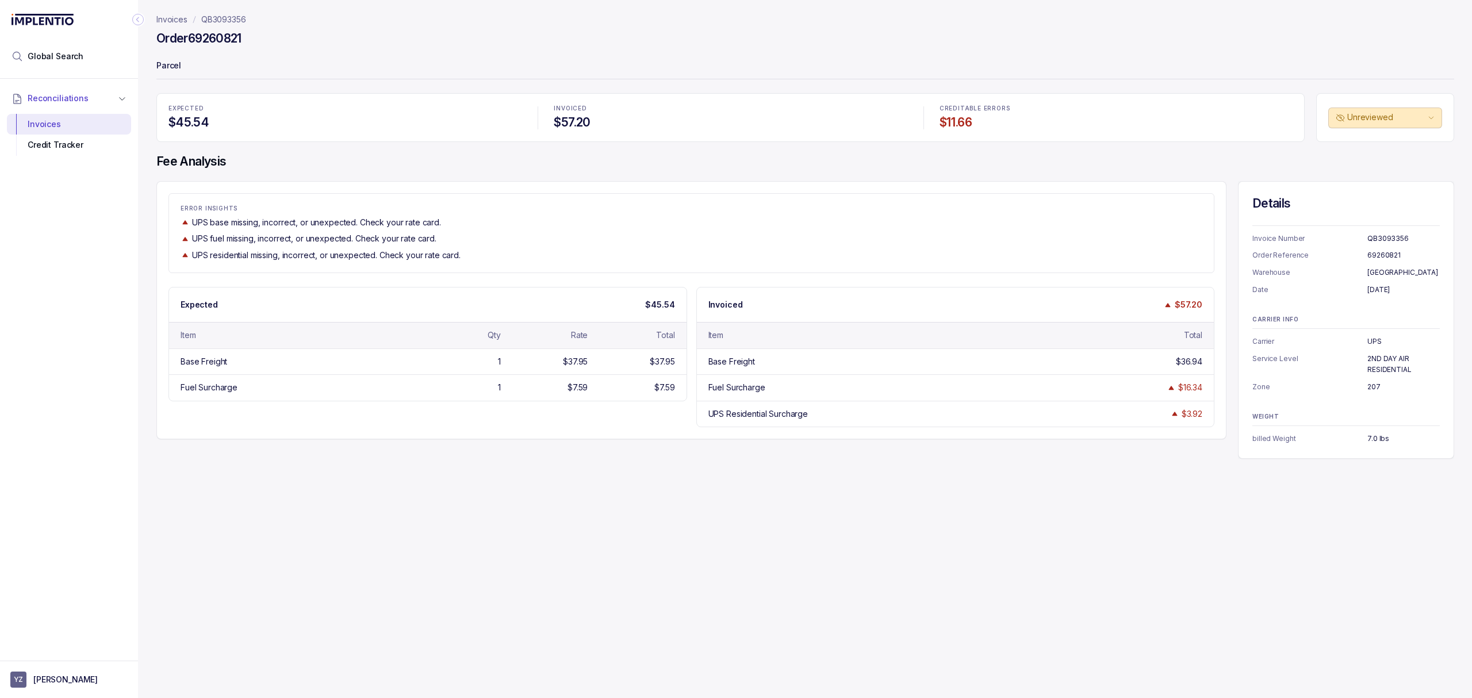
click at [1377, 441] on p "7.0 lbs" at bounding box center [1404, 439] width 72 height 12
click at [1096, 63] on p "Parcel" at bounding box center [805, 66] width 1298 height 23
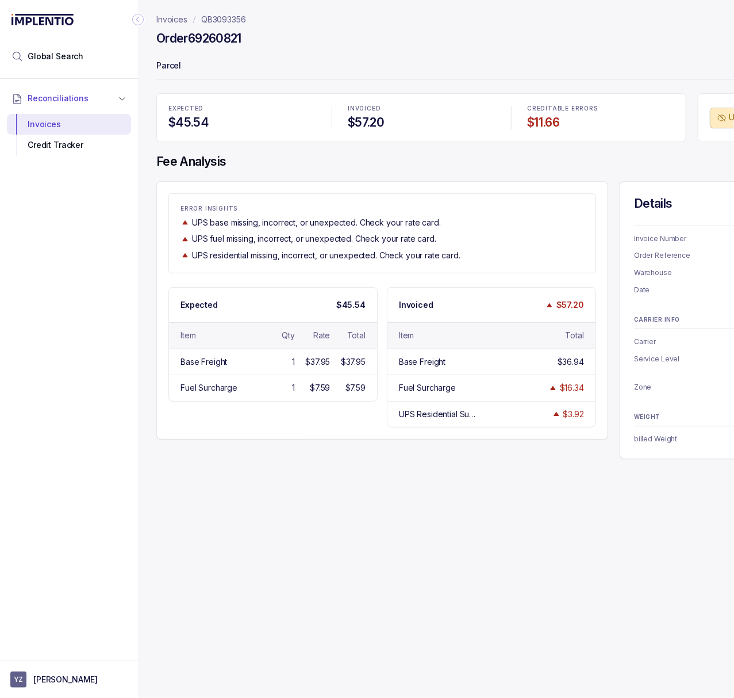
click at [136, 21] on icon "Collapse Icon" at bounding box center [138, 20] width 12 height 12
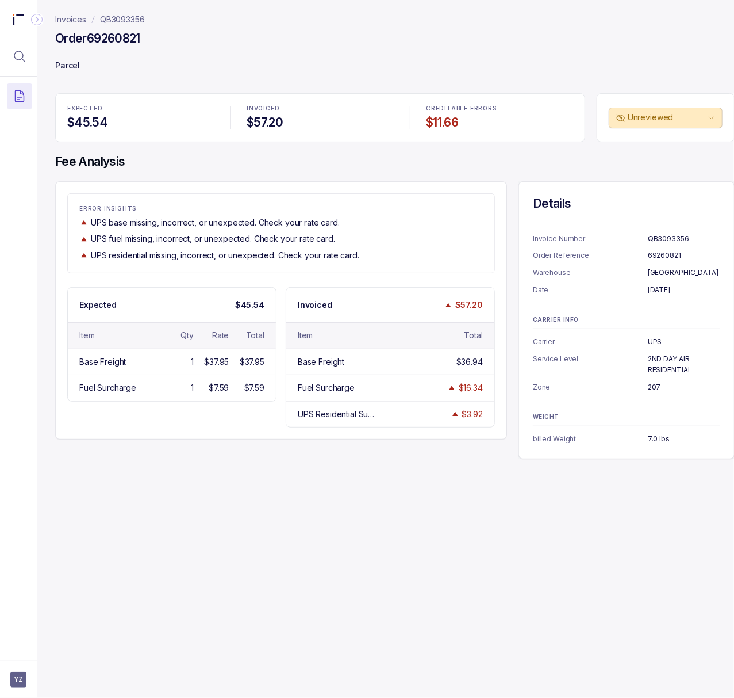
click at [269, 109] on p "INVOICED" at bounding box center [320, 108] width 147 height 7
click at [129, 17] on p "QB3093356" at bounding box center [122, 20] width 45 height 12
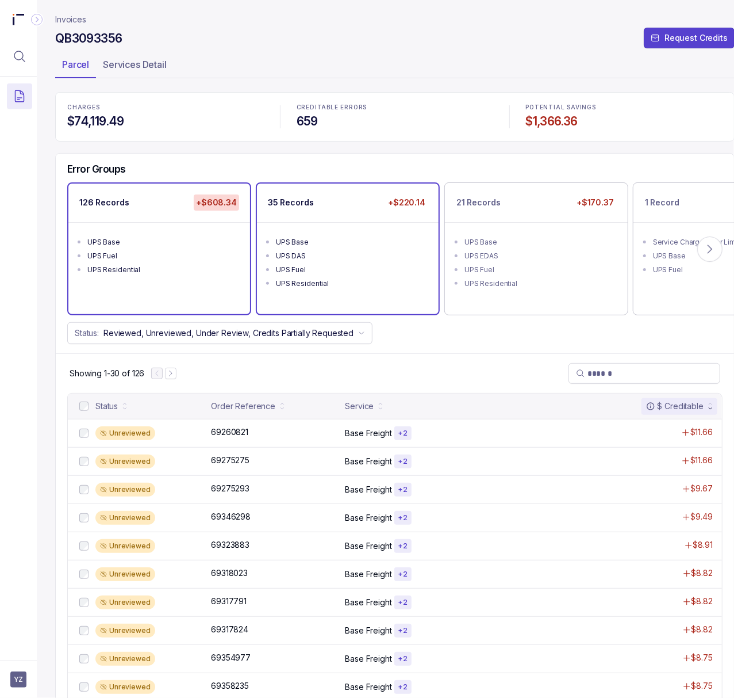
click at [369, 242] on div "UPS Base" at bounding box center [351, 242] width 151 height 12
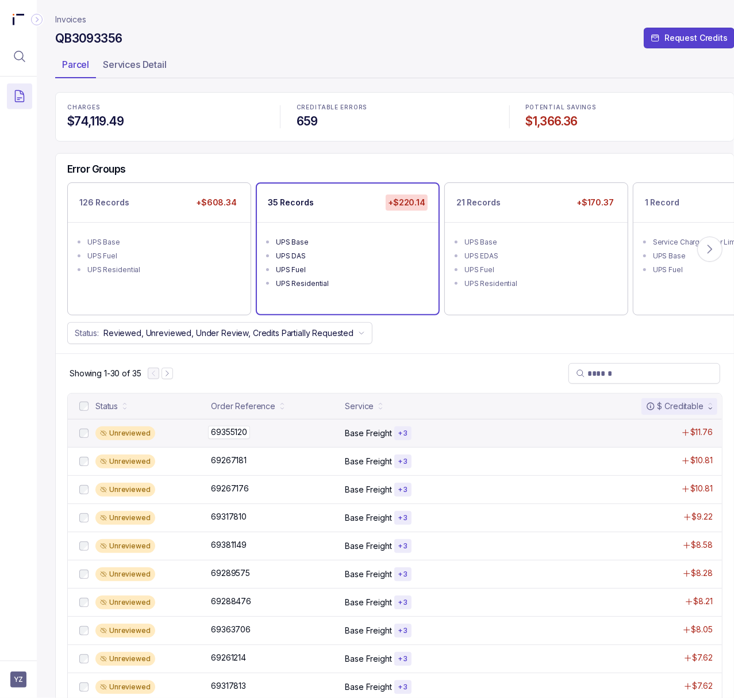
click at [231, 431] on p "69355120" at bounding box center [229, 432] width 42 height 13
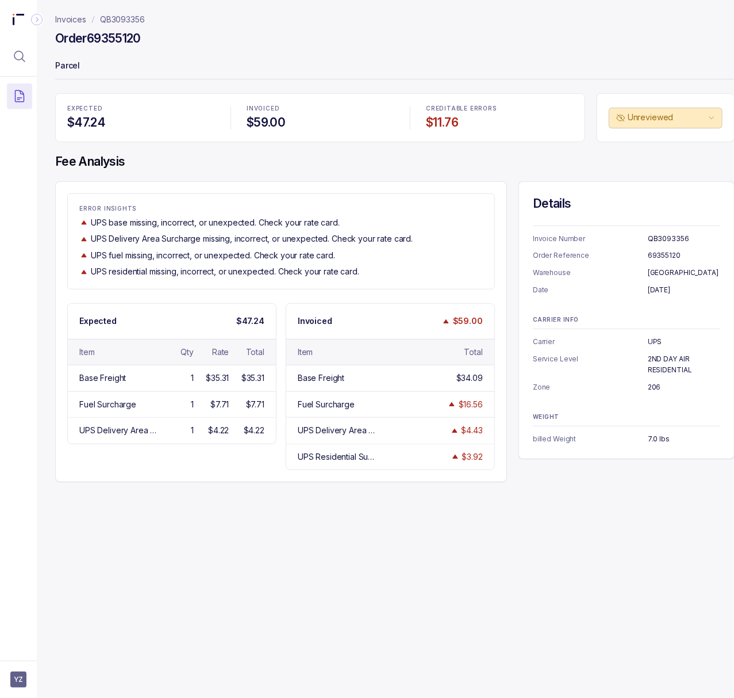
click at [125, 37] on h4 "Order 69355120" at bounding box center [98, 38] width 86 height 16
click at [658, 288] on p "[DATE]" at bounding box center [684, 290] width 72 height 12
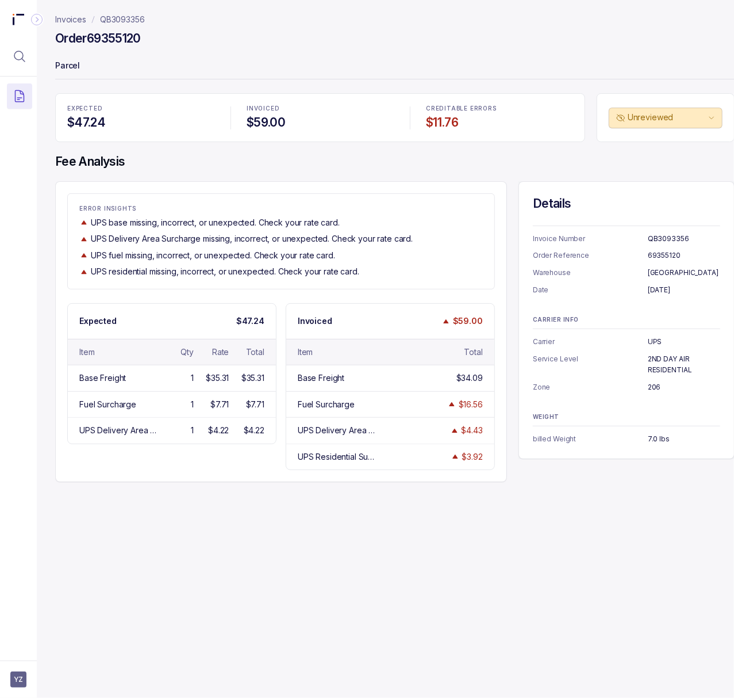
click at [658, 389] on p "206" at bounding box center [684, 387] width 72 height 12
click at [656, 438] on p "7.0 lbs" at bounding box center [684, 439] width 72 height 12
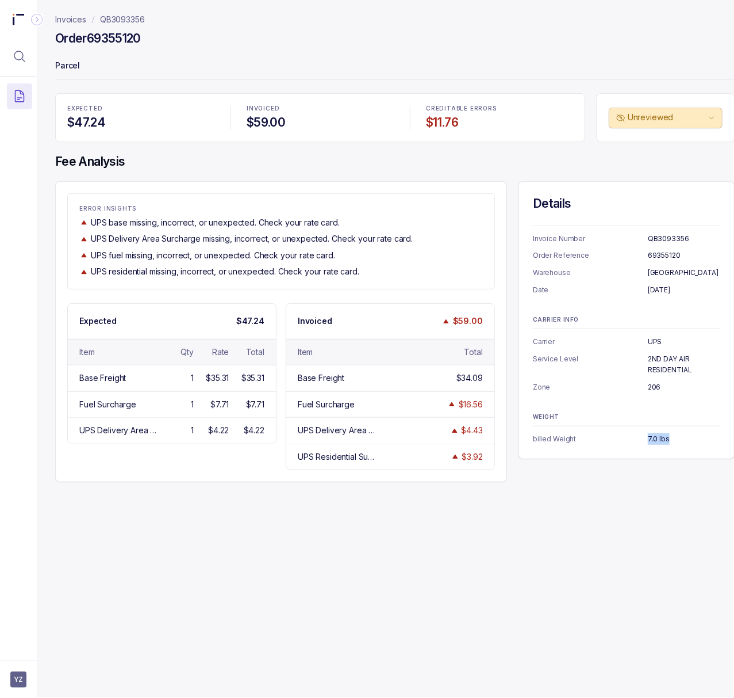
click at [136, 15] on p "QB3093356" at bounding box center [122, 20] width 45 height 12
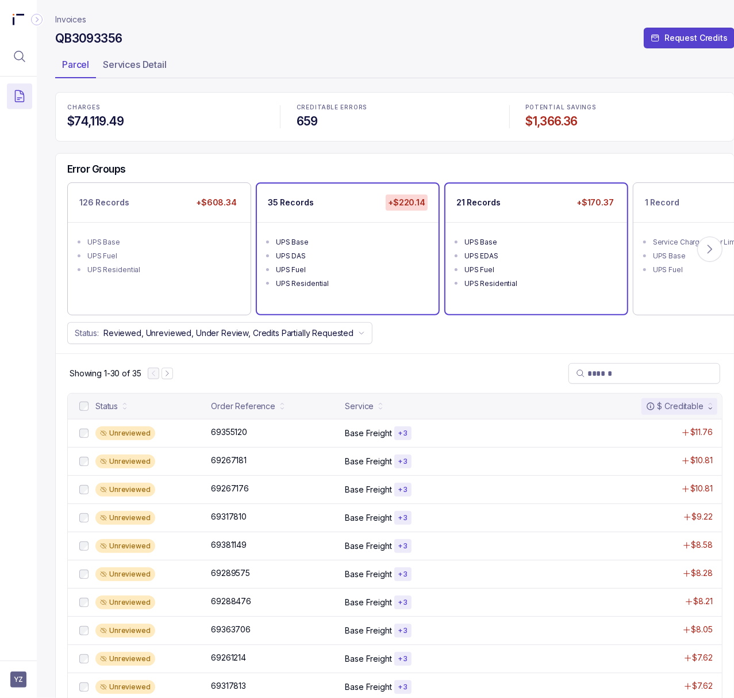
click at [525, 259] on div "UPS EDAS" at bounding box center [540, 256] width 151 height 12
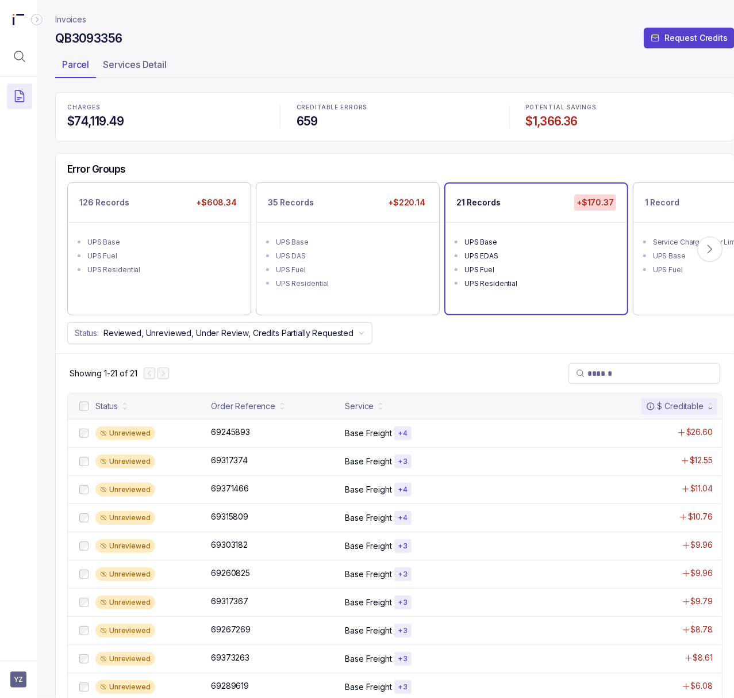
click at [227, 432] on p "69245893" at bounding box center [230, 432] width 45 height 13
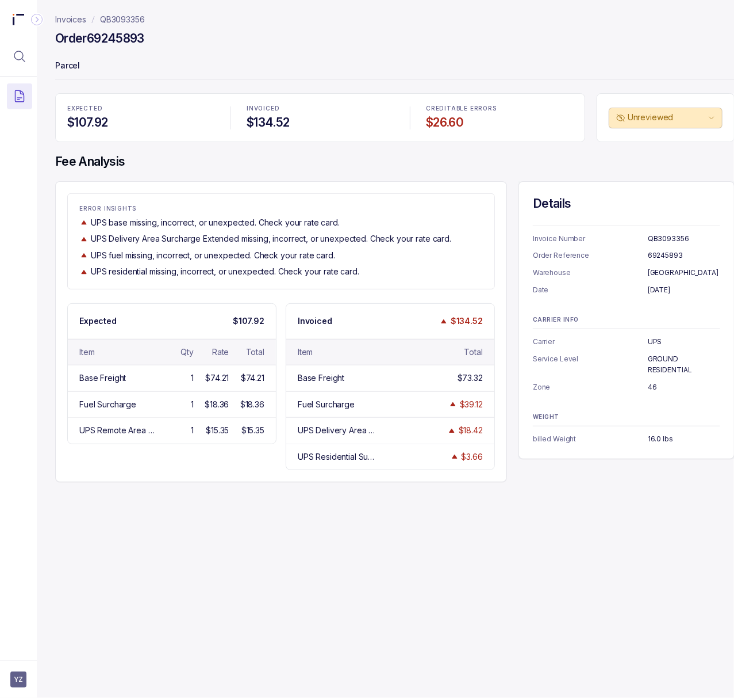
click at [112, 38] on h4 "Order 69245893" at bounding box center [99, 38] width 89 height 16
click at [666, 289] on p "[DATE]" at bounding box center [684, 290] width 72 height 12
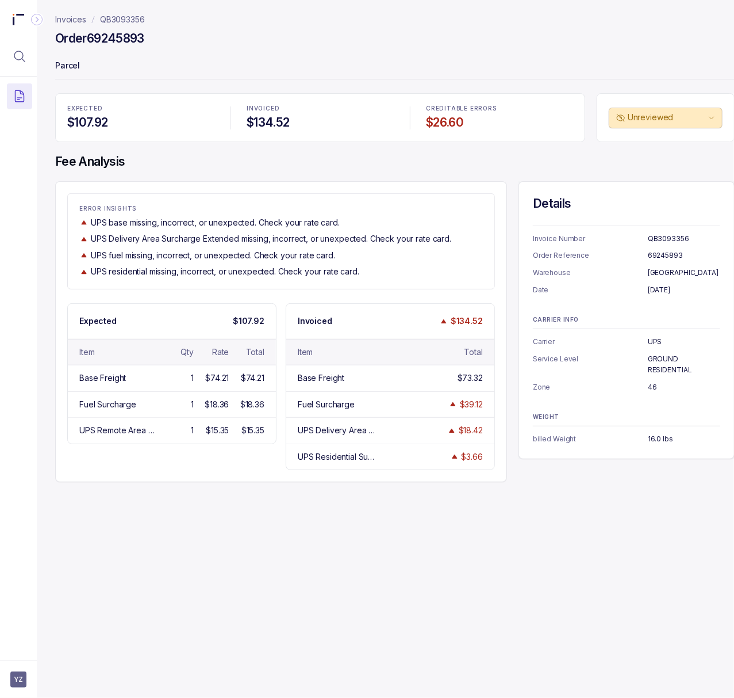
click at [652, 340] on p "UPS" at bounding box center [684, 342] width 72 height 12
click at [649, 366] on p "GROUND RESIDENTIAL" at bounding box center [684, 364] width 72 height 22
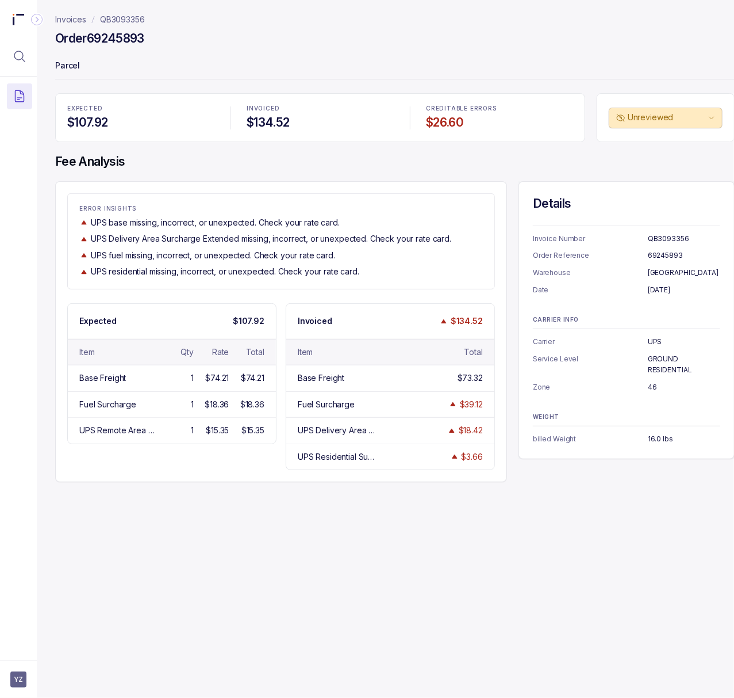
click at [649, 387] on p "46" at bounding box center [684, 387] width 72 height 12
click at [656, 435] on p "16.0 lbs" at bounding box center [684, 439] width 72 height 12
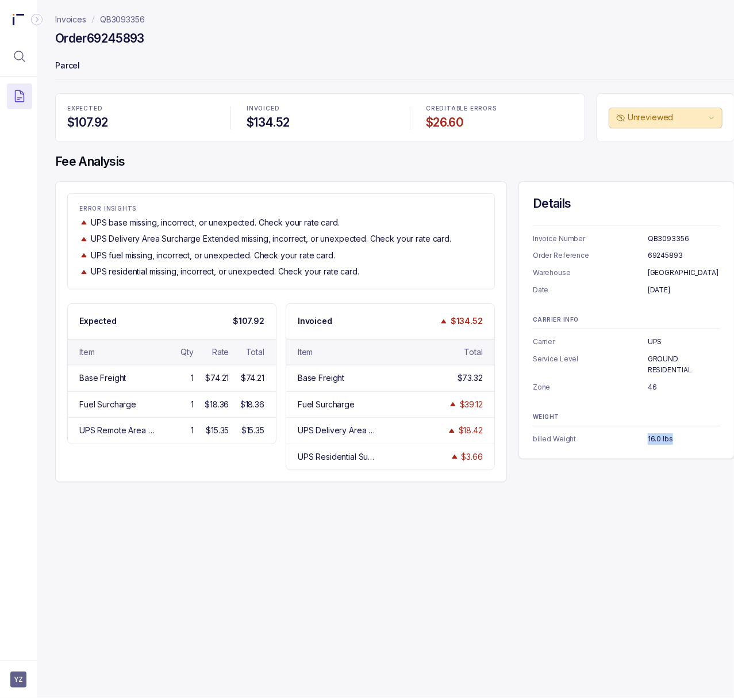
click at [123, 14] on p "QB3093356" at bounding box center [122, 20] width 45 height 12
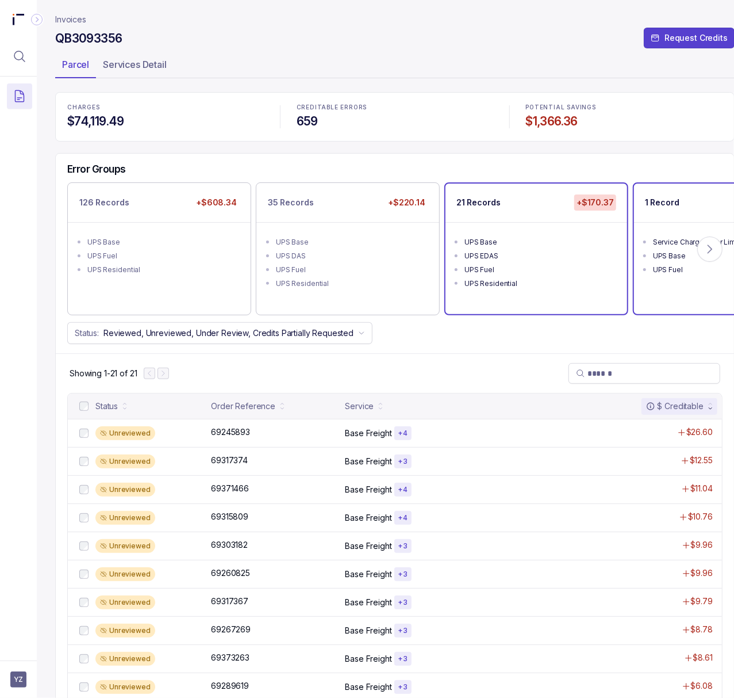
click at [673, 290] on div "1 Record +$108.49 Service Charge Over Limit UPS Base UPS Fuel" at bounding box center [725, 248] width 182 height 131
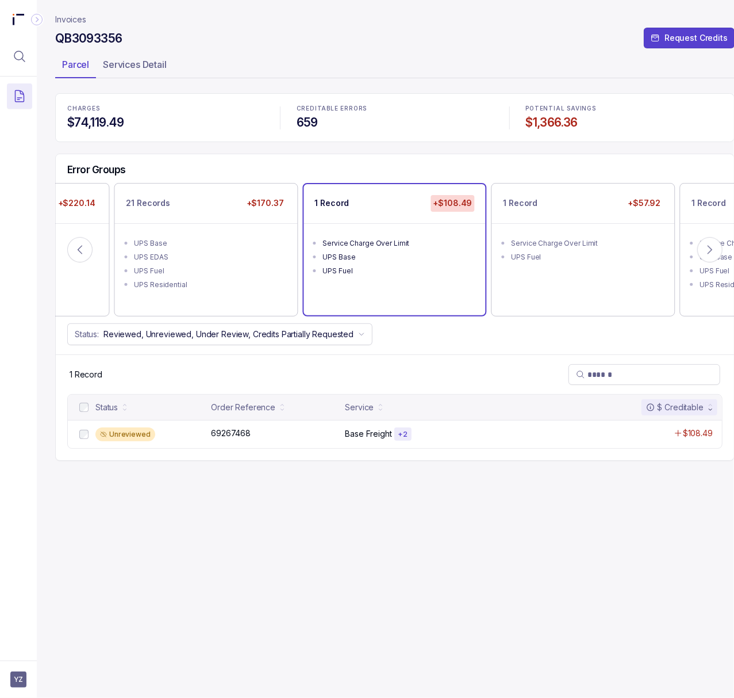
click at [227, 437] on p "69267468" at bounding box center [230, 433] width 45 height 13
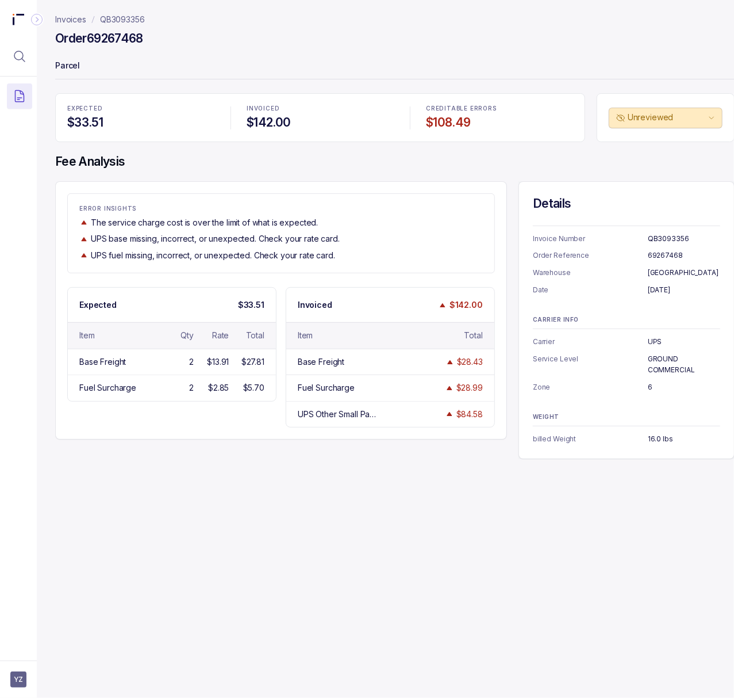
click at [120, 37] on h4 "Order 69267468" at bounding box center [99, 38] width 88 height 16
click at [658, 291] on p "[DATE]" at bounding box center [684, 290] width 72 height 12
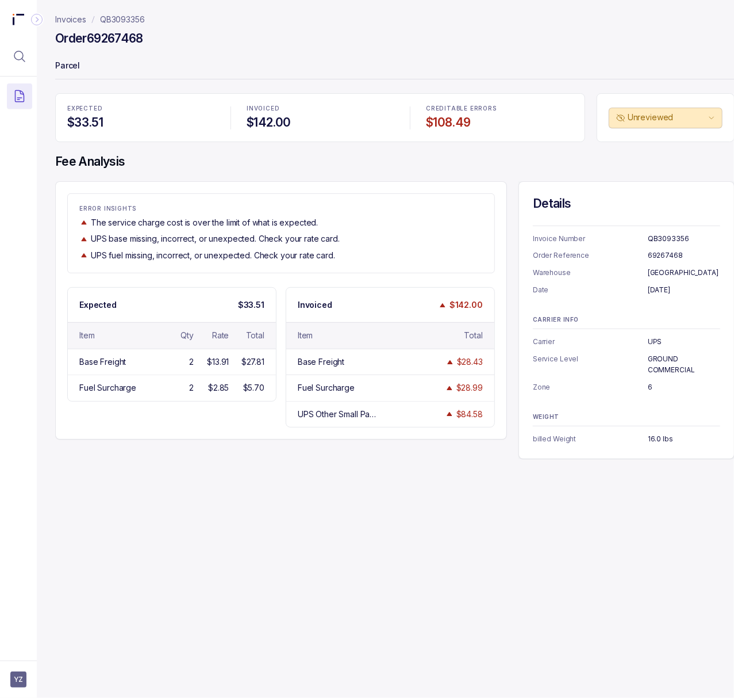
click at [658, 367] on p "GROUND COMMERCIAL" at bounding box center [684, 364] width 72 height 22
click at [105, 40] on h4 "Order 69267468" at bounding box center [99, 38] width 88 height 16
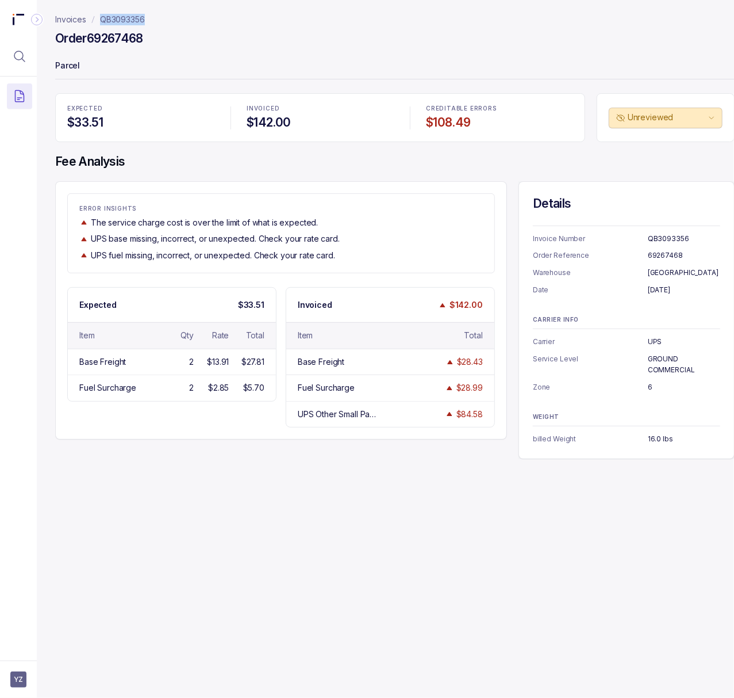
drag, startPoint x: 164, startPoint y: 14, endPoint x: 102, endPoint y: 20, distance: 62.9
click at [102, 20] on nav "Invoices QB3093356" at bounding box center [395, 20] width 680 height 12
click at [674, 250] on p "69267468" at bounding box center [684, 256] width 72 height 12
click at [411, 590] on div "Invoices QB3093356 Order 69267468 Parcel EXPECTED $33.51 INVOICED $142.00 CREDI…" at bounding box center [390, 349] width 707 height 698
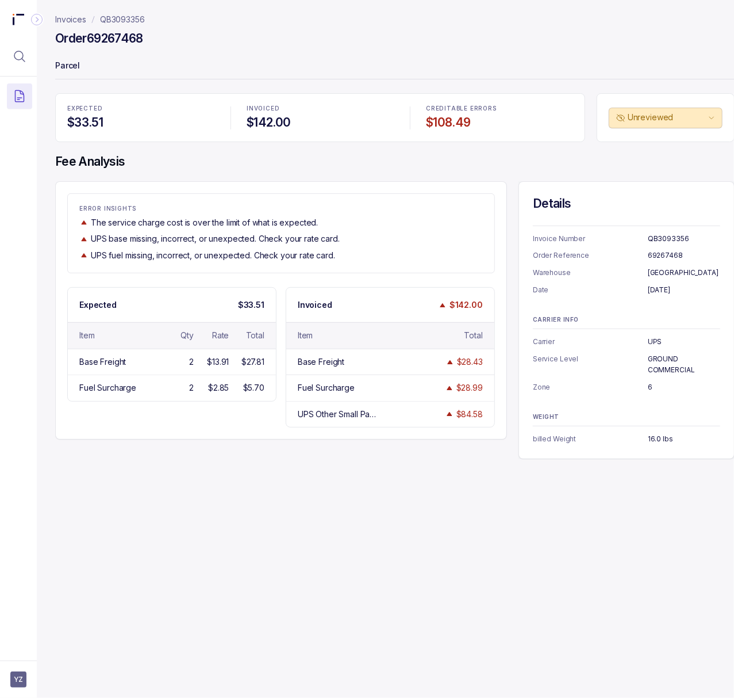
click at [139, 19] on p "QB3093356" at bounding box center [122, 20] width 45 height 12
